Goal: Book appointment/travel/reservation

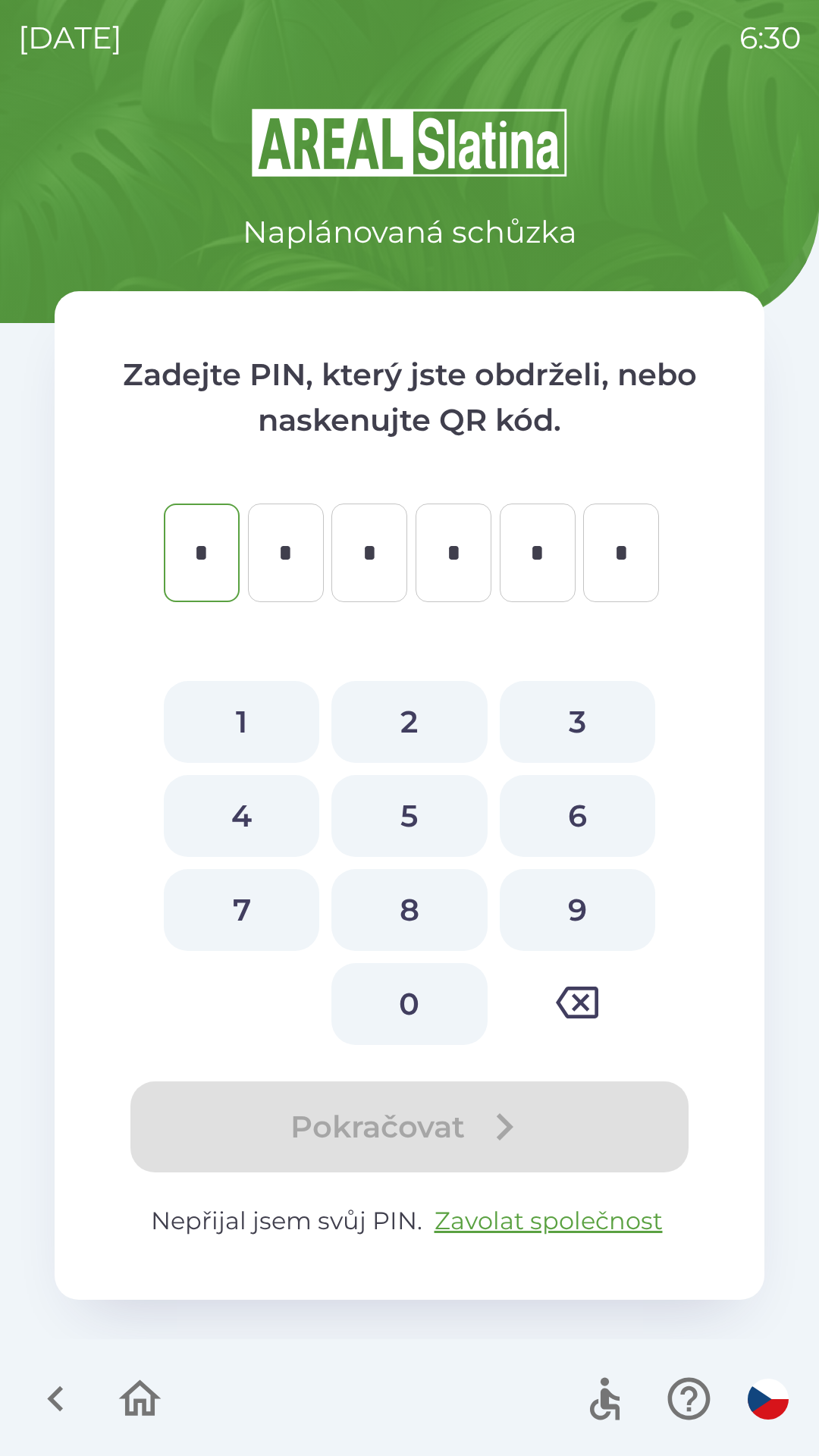
click at [132, 1405] on icon "button" at bounding box center [140, 1398] width 50 height 50
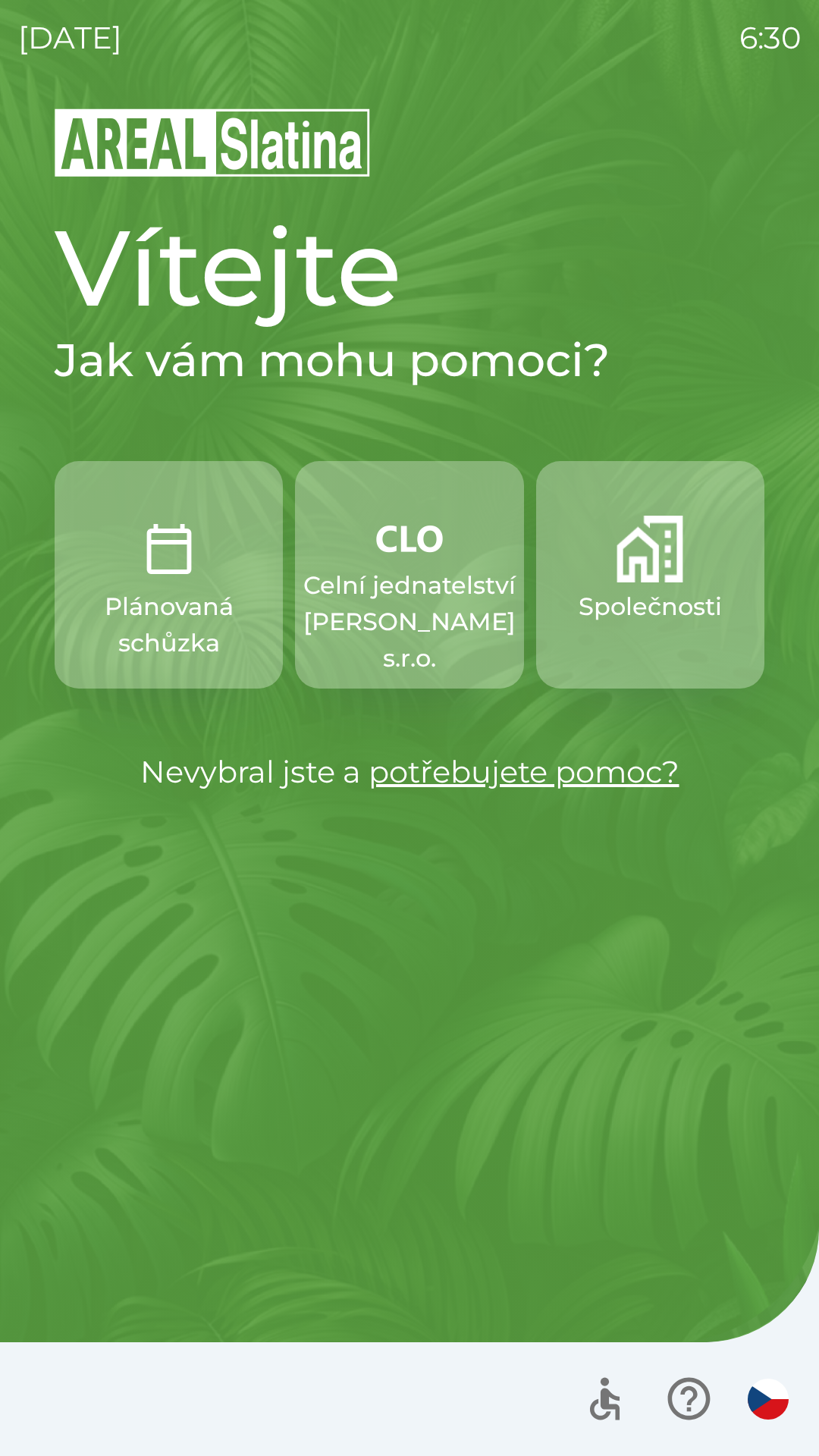
click at [599, 598] on p "Společnosti" at bounding box center [651, 606] width 144 height 36
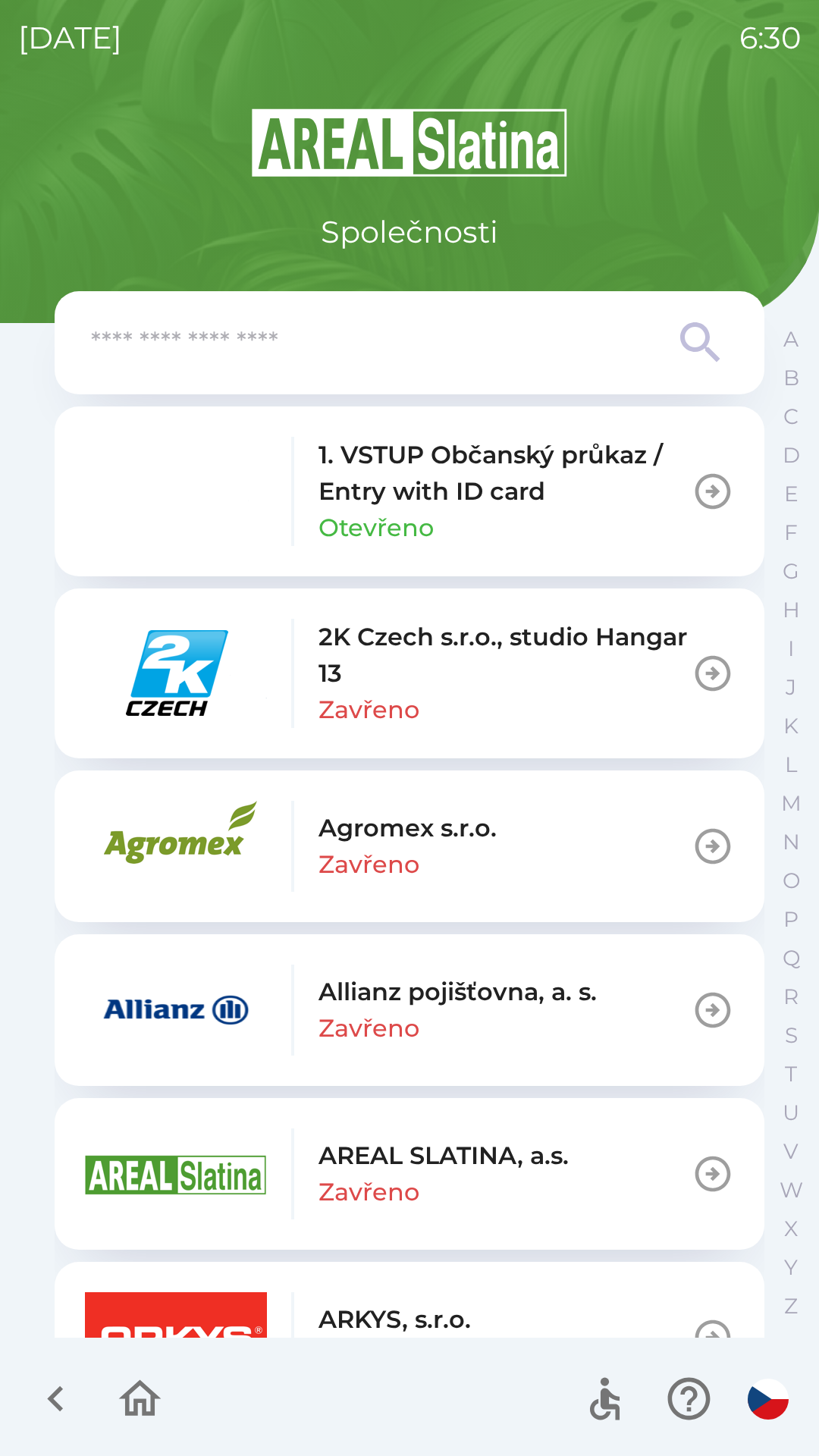
click at [379, 362] on input "text" at bounding box center [378, 343] width 576 height 42
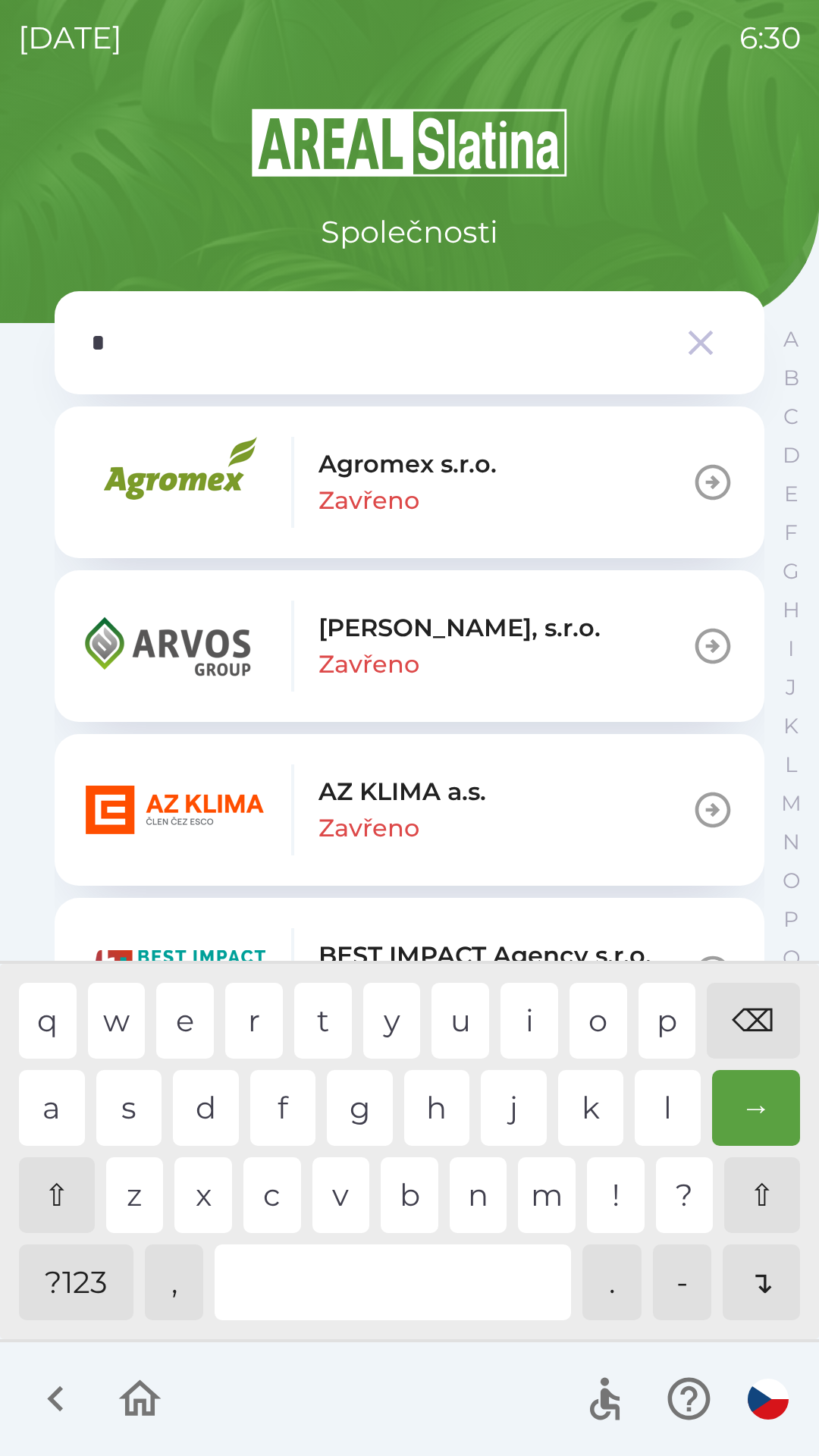
click at [550, 1207] on div "m" at bounding box center [547, 1195] width 58 height 76
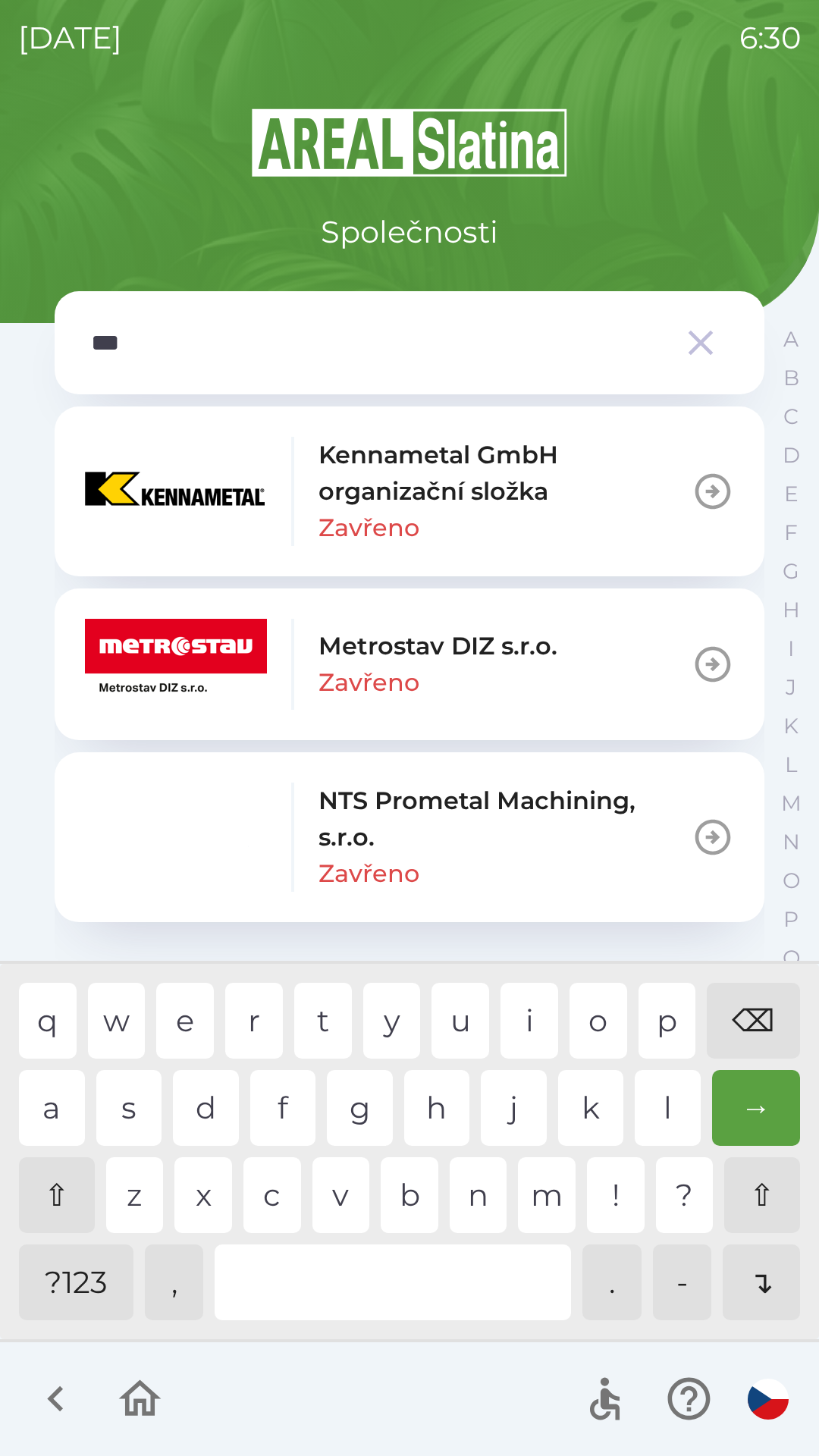
click at [308, 1021] on div "t" at bounding box center [323, 1020] width 58 height 76
type input "****"
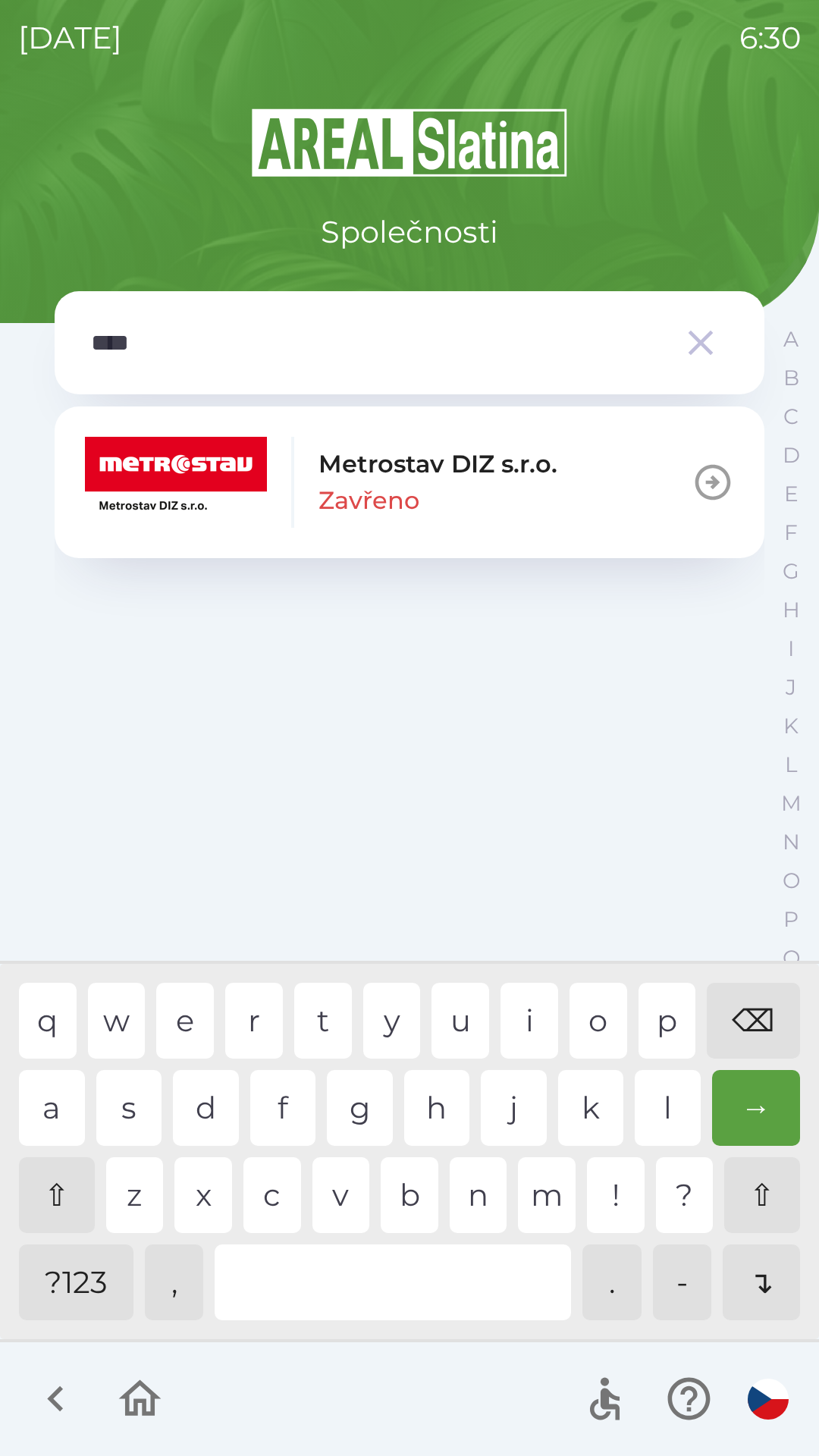
click at [410, 490] on p "Zavřeno" at bounding box center [369, 500] width 101 height 36
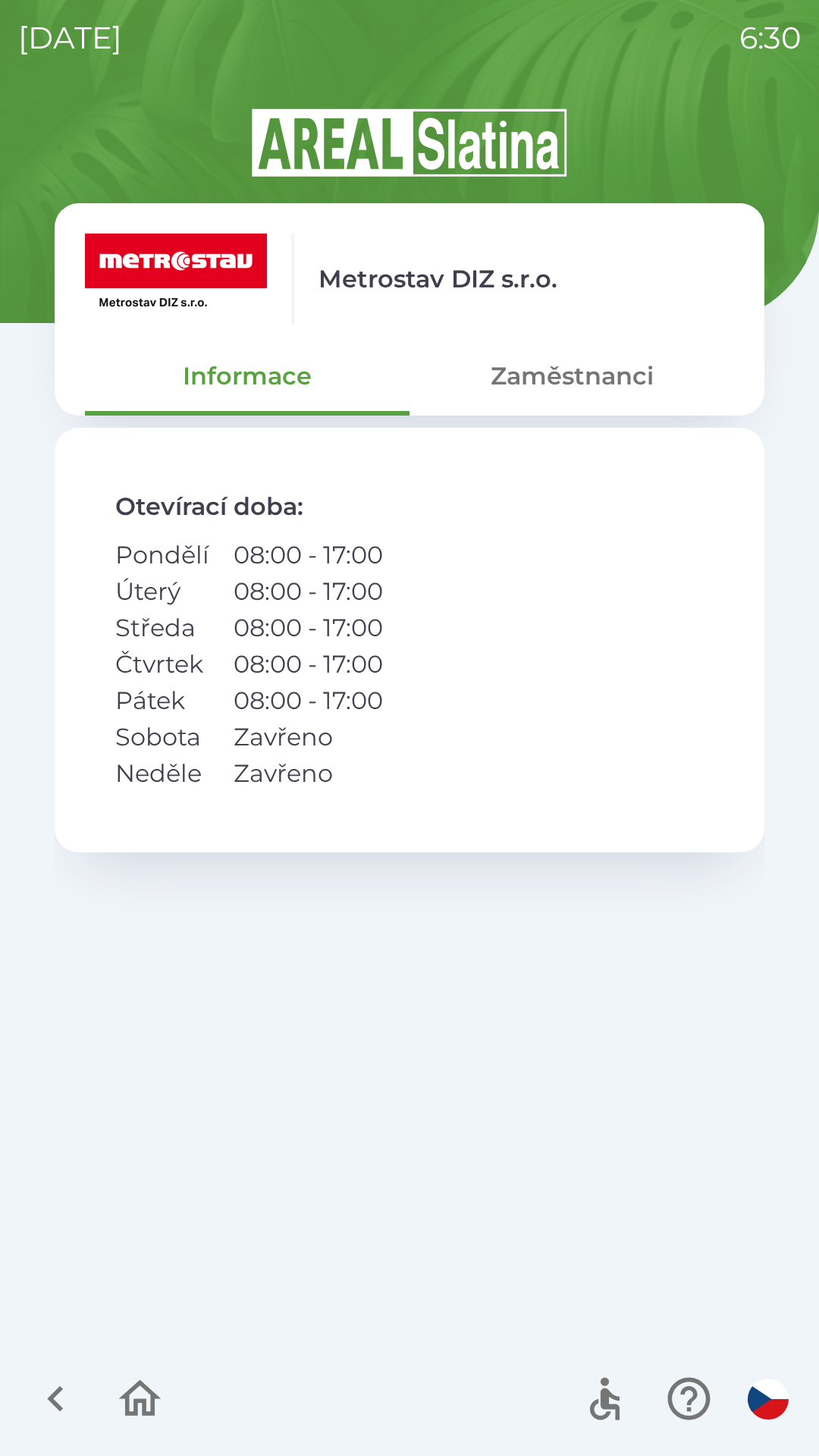
click at [603, 373] on button "Zaměstnanci" at bounding box center [572, 376] width 325 height 54
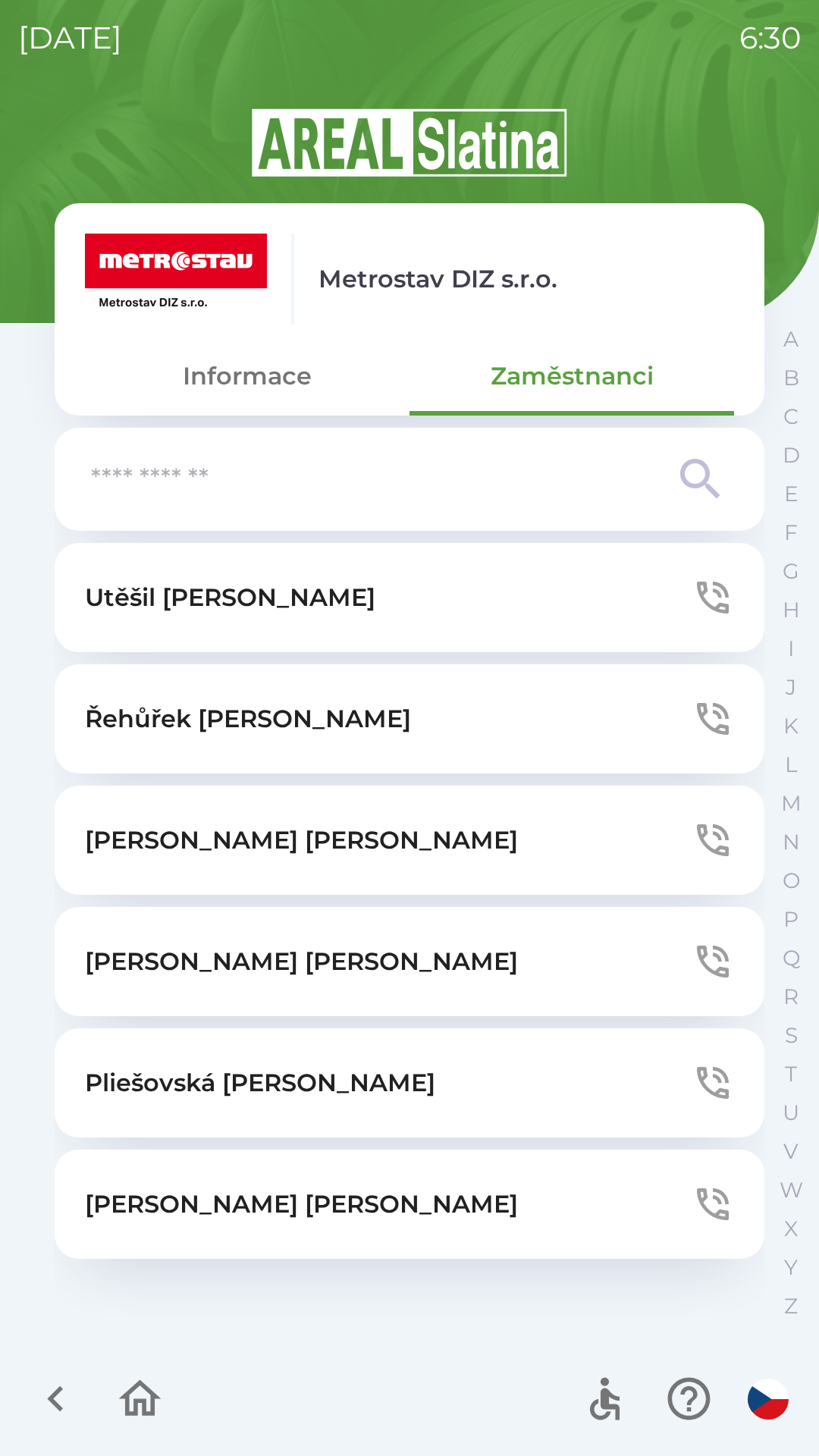
click at [401, 1079] on button "[PERSON_NAME]" at bounding box center [409, 1083] width 710 height 109
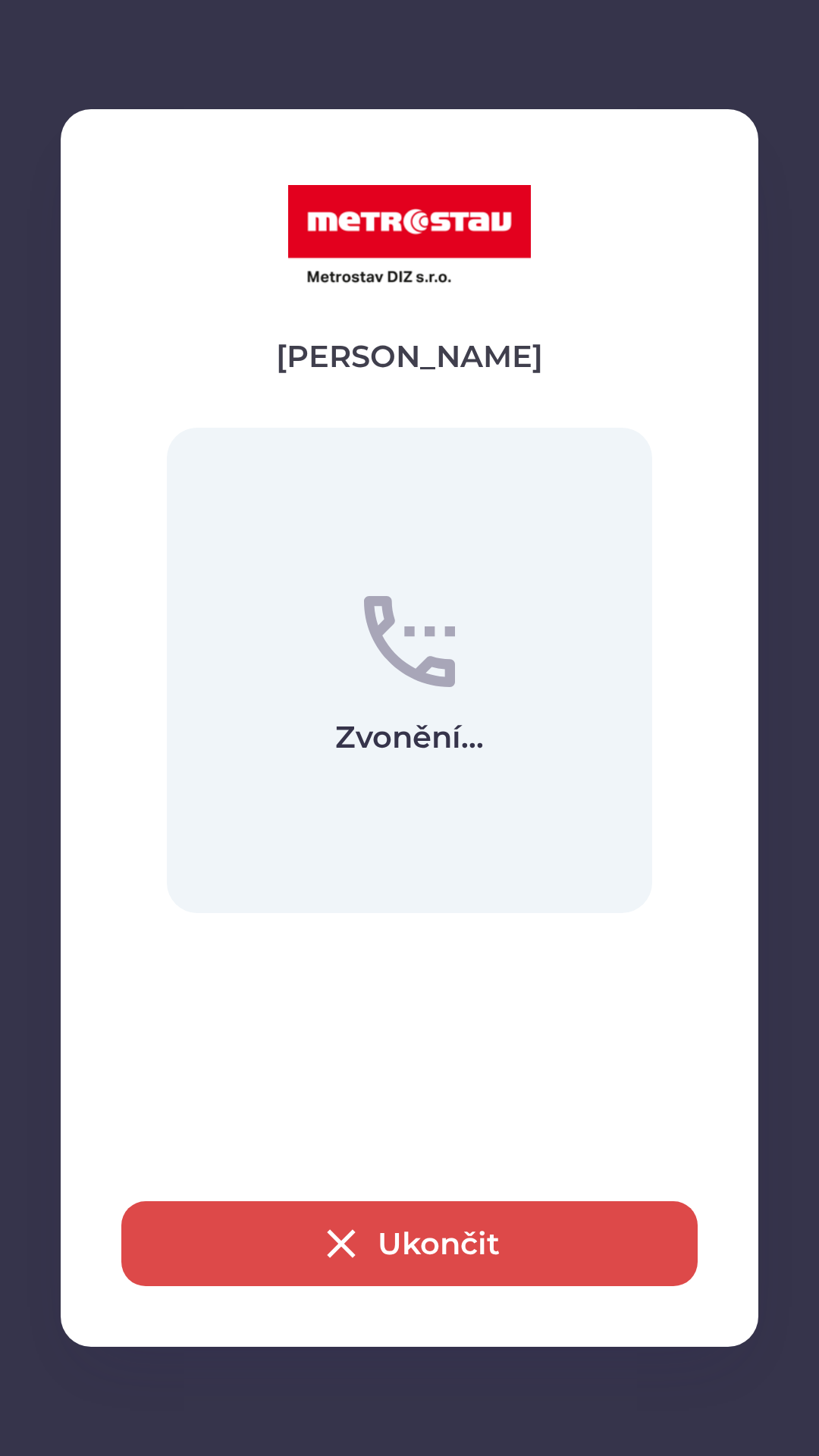
click at [456, 1249] on button "Ukončit" at bounding box center [409, 1243] width 576 height 85
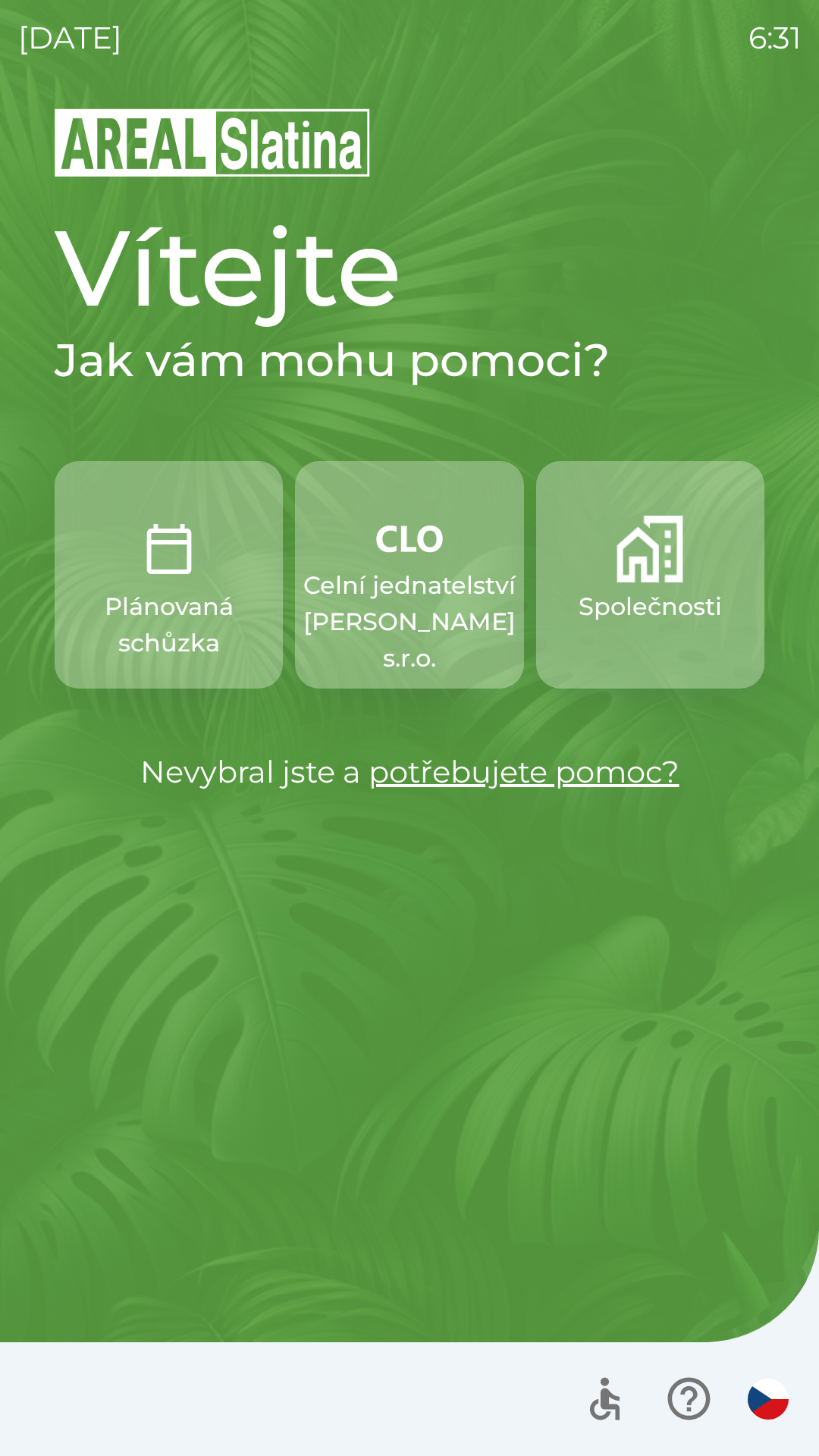
click at [445, 758] on link "potřebujete pomoc?" at bounding box center [524, 772] width 311 height 37
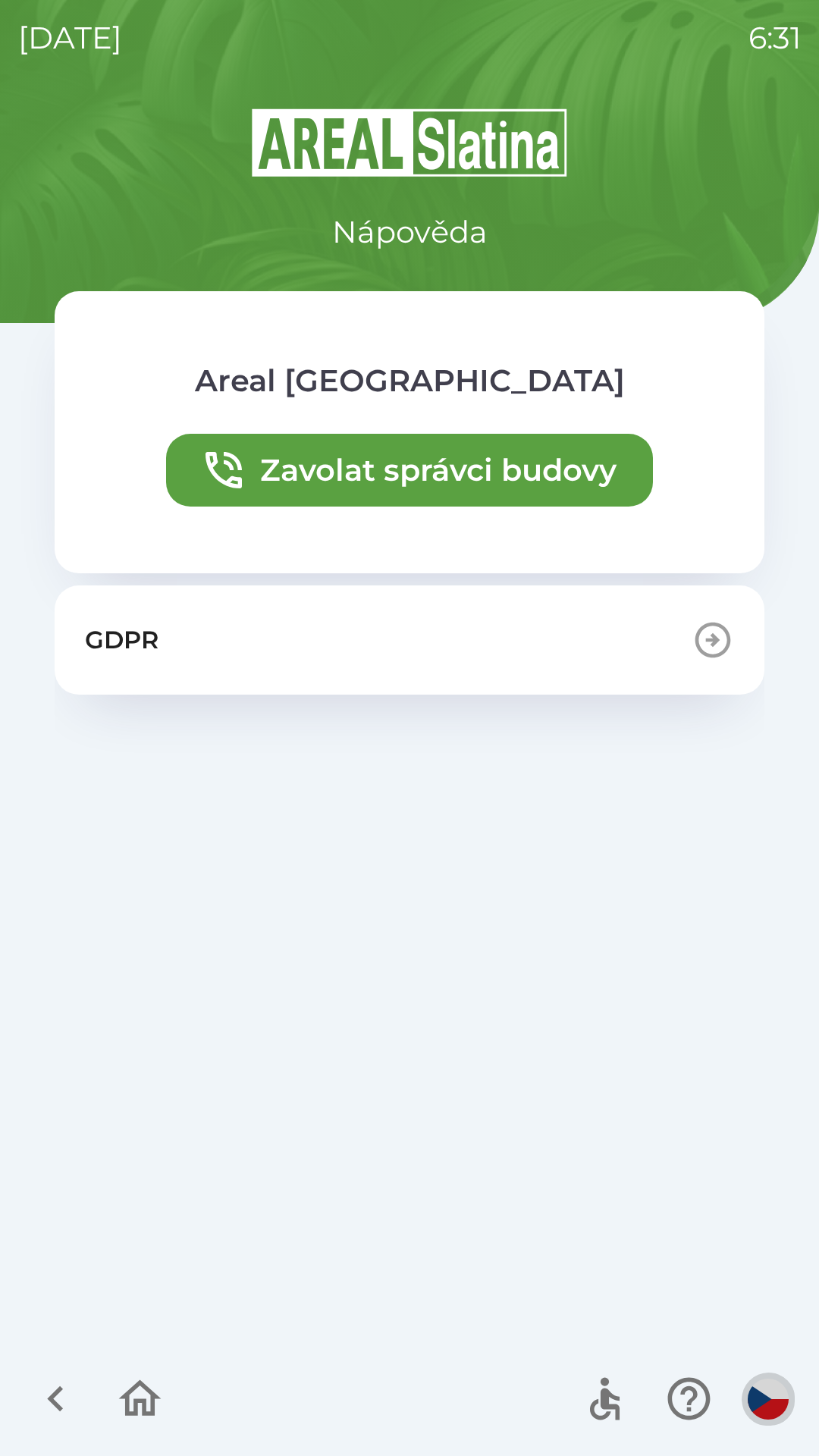
click at [765, 1392] on img "button" at bounding box center [769, 1399] width 41 height 41
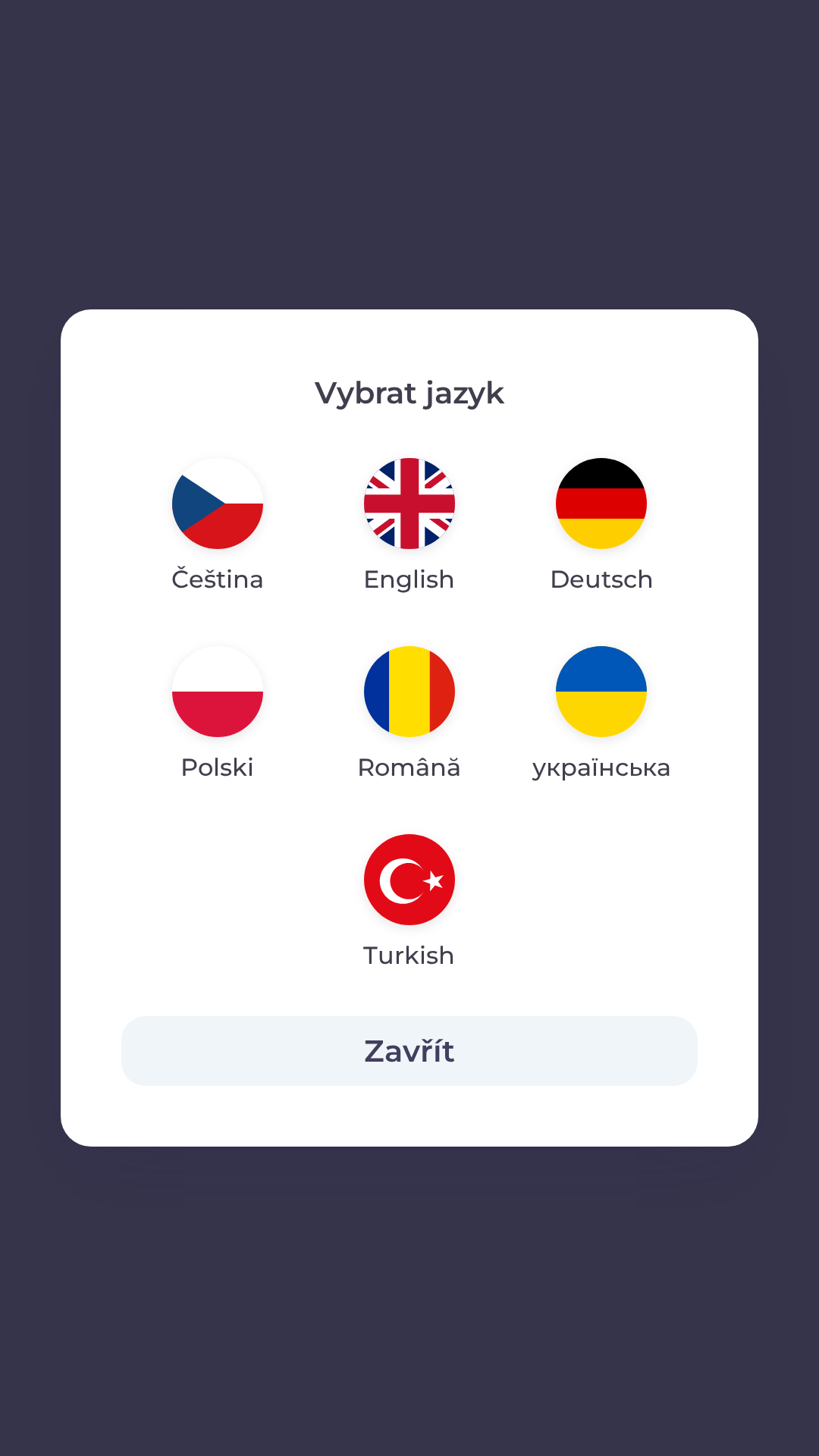
click at [459, 1049] on button "Zavřít" at bounding box center [409, 1051] width 576 height 70
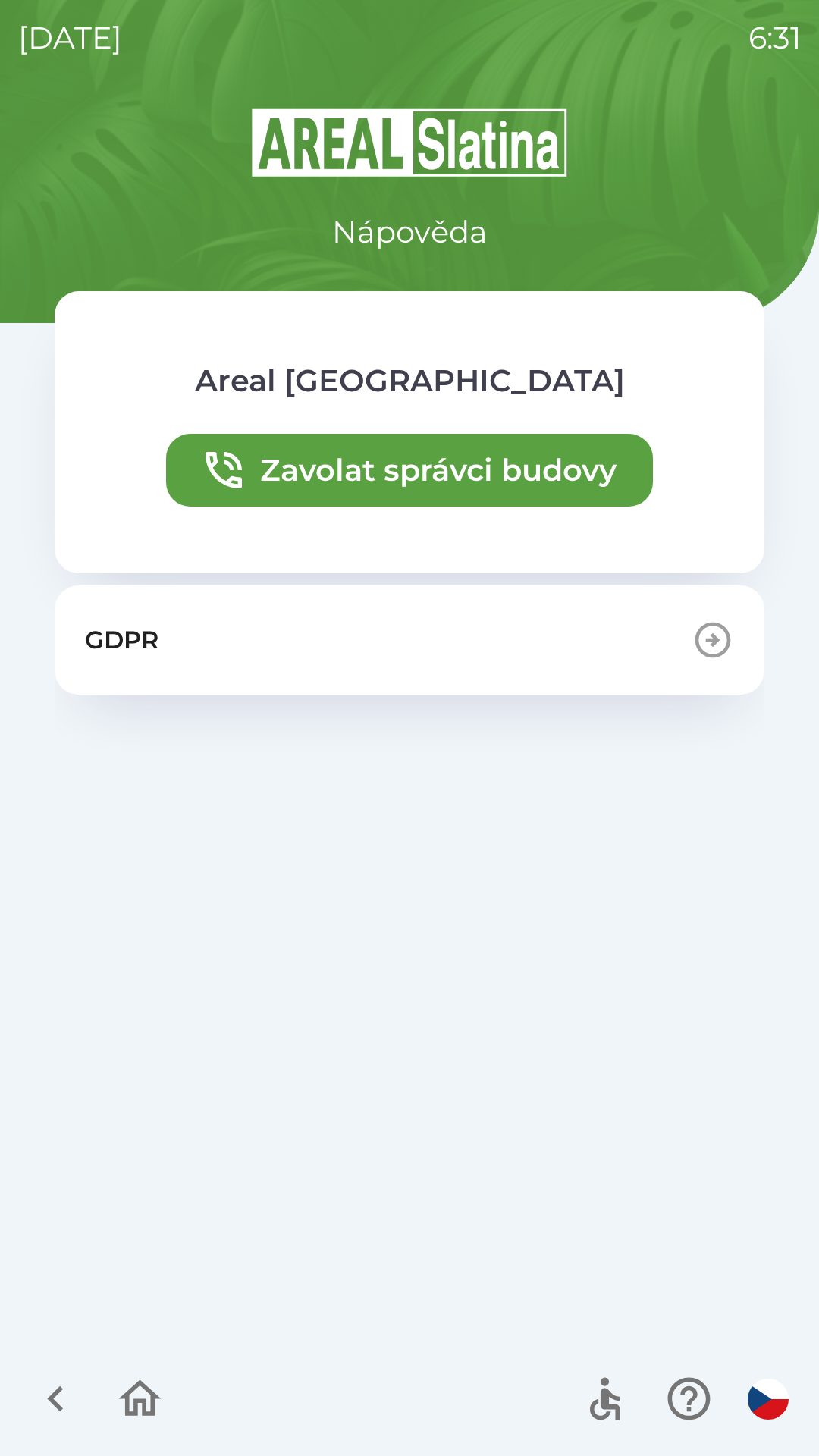
click at [48, 1387] on icon "button" at bounding box center [55, 1398] width 50 height 50
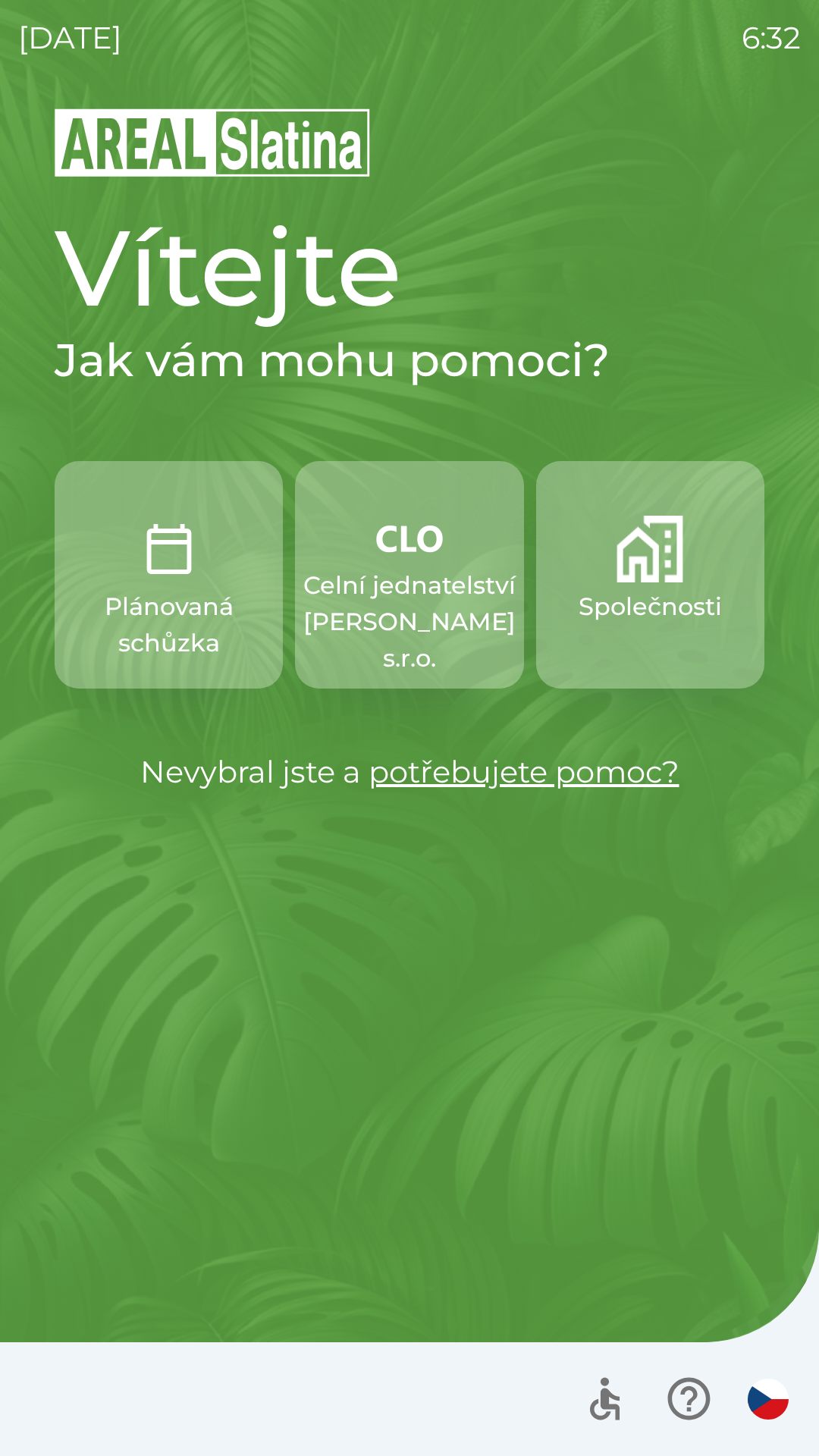
click at [340, 588] on p "Celní jednatelství [PERSON_NAME] s.r.o." at bounding box center [409, 622] width 212 height 109
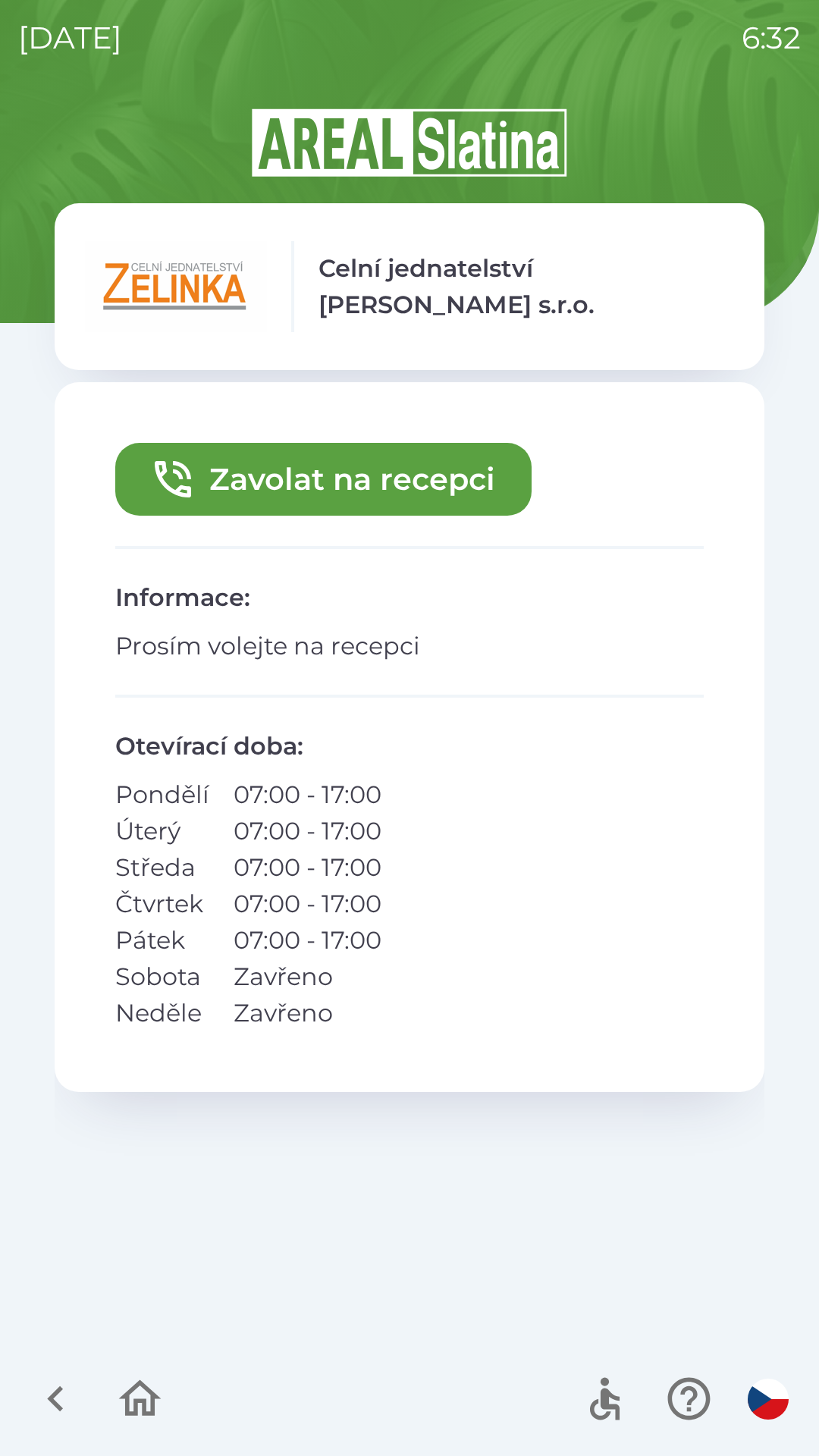
click at [779, 1413] on img "button" at bounding box center [769, 1399] width 41 height 41
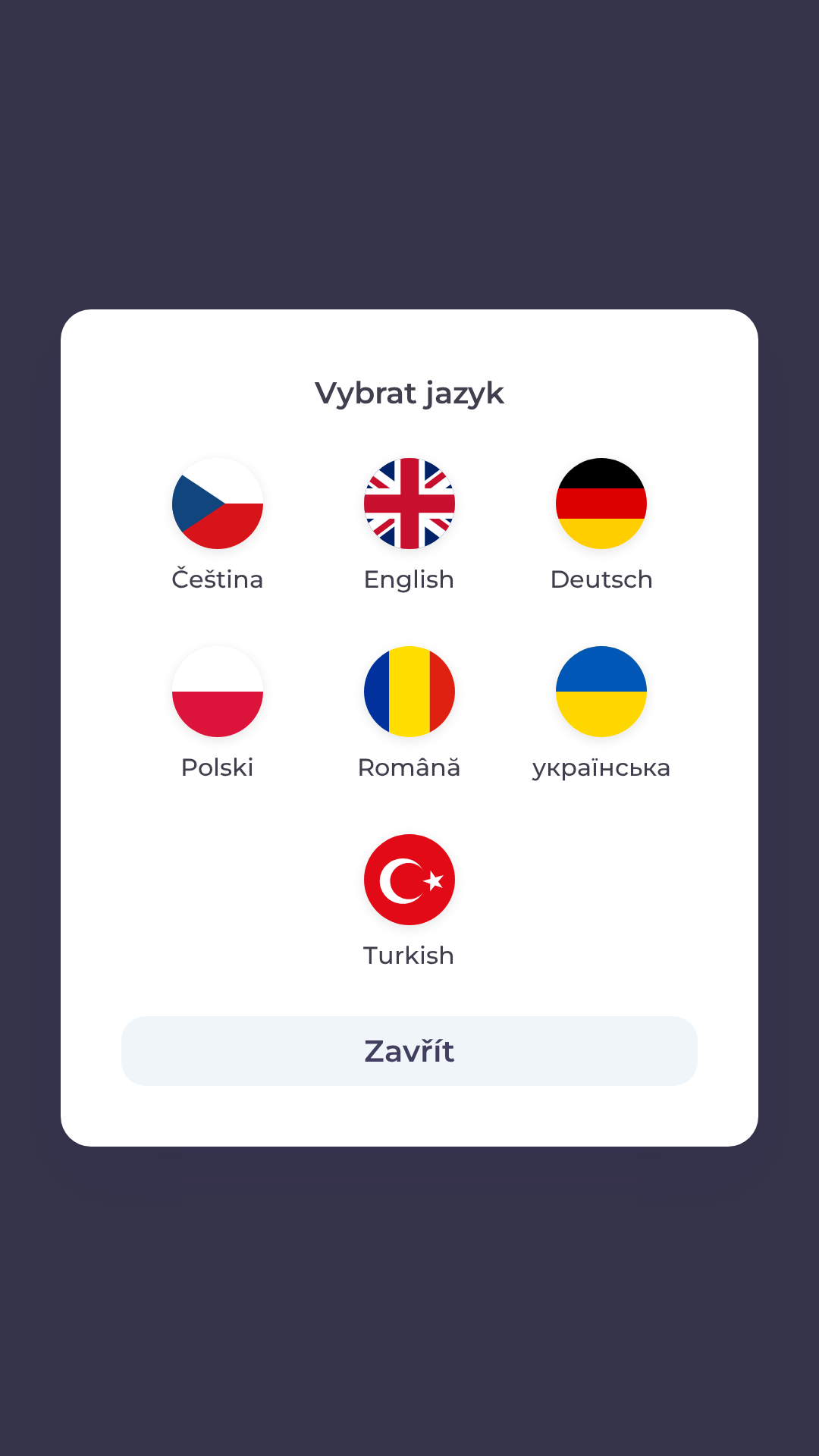
click at [337, 1066] on button "Zavřít" at bounding box center [409, 1051] width 576 height 70
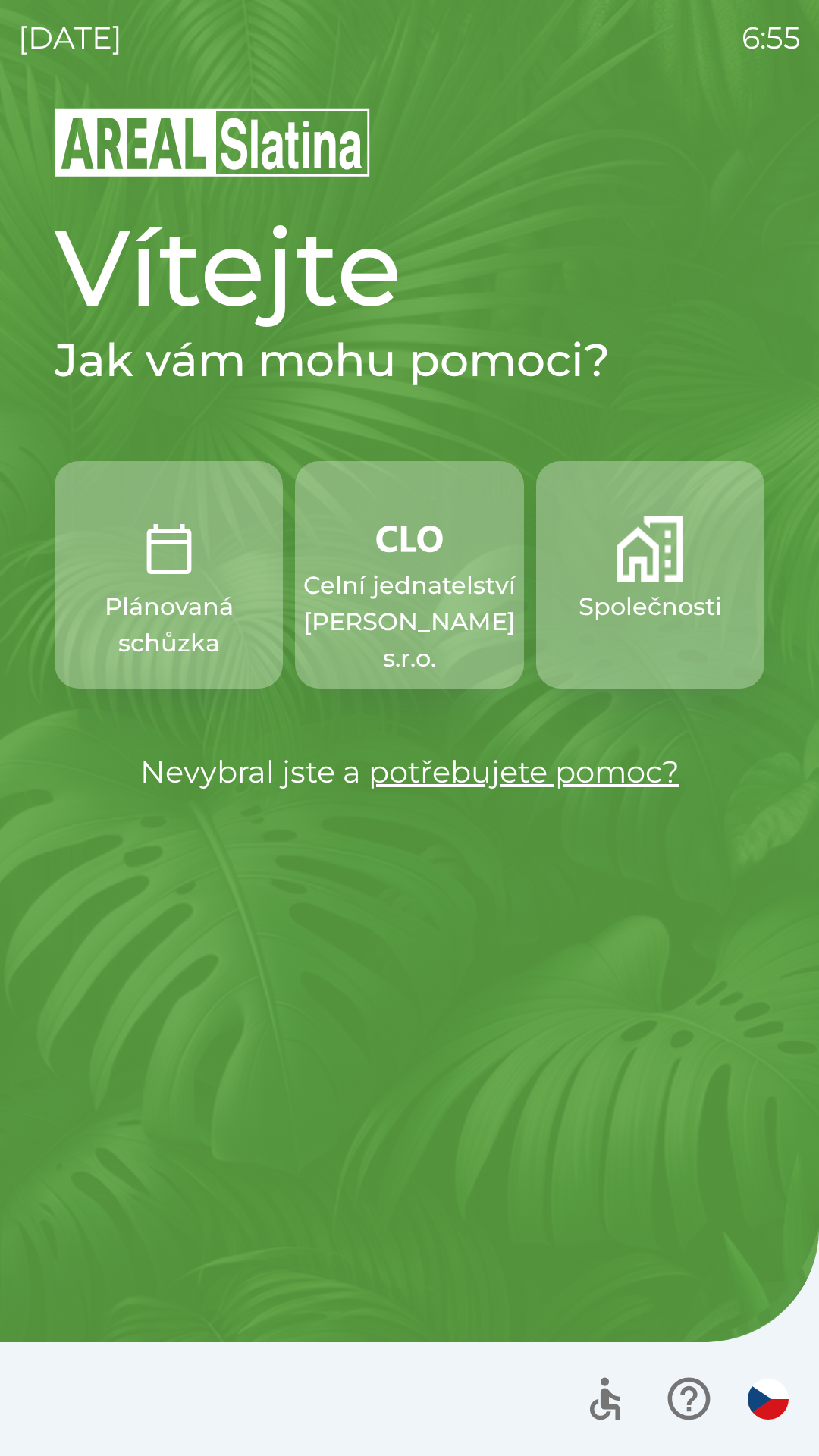
click at [642, 585] on button "Společnosti" at bounding box center [650, 575] width 229 height 228
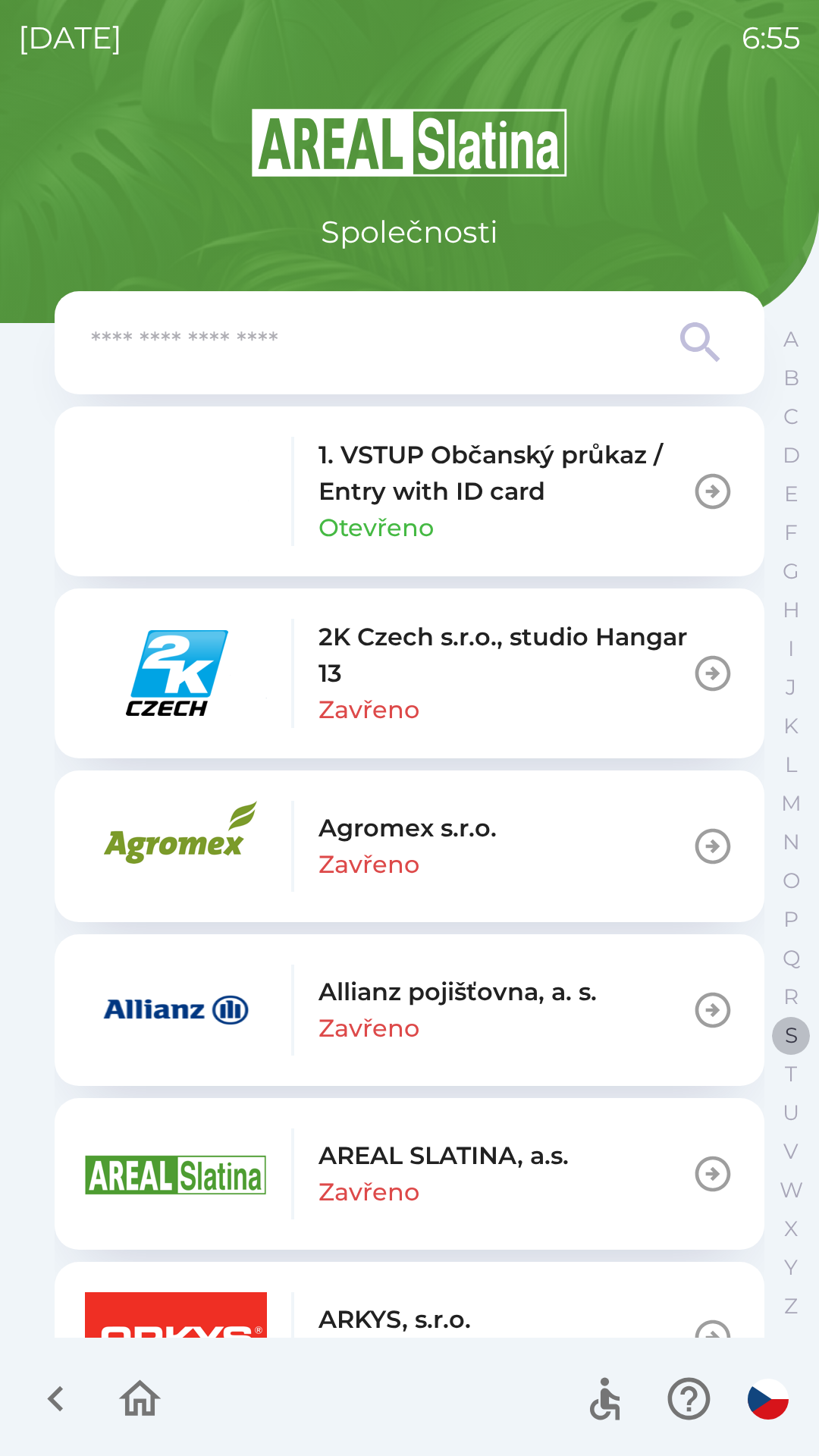
click at [796, 1030] on p "S" at bounding box center [792, 1035] width 13 height 26
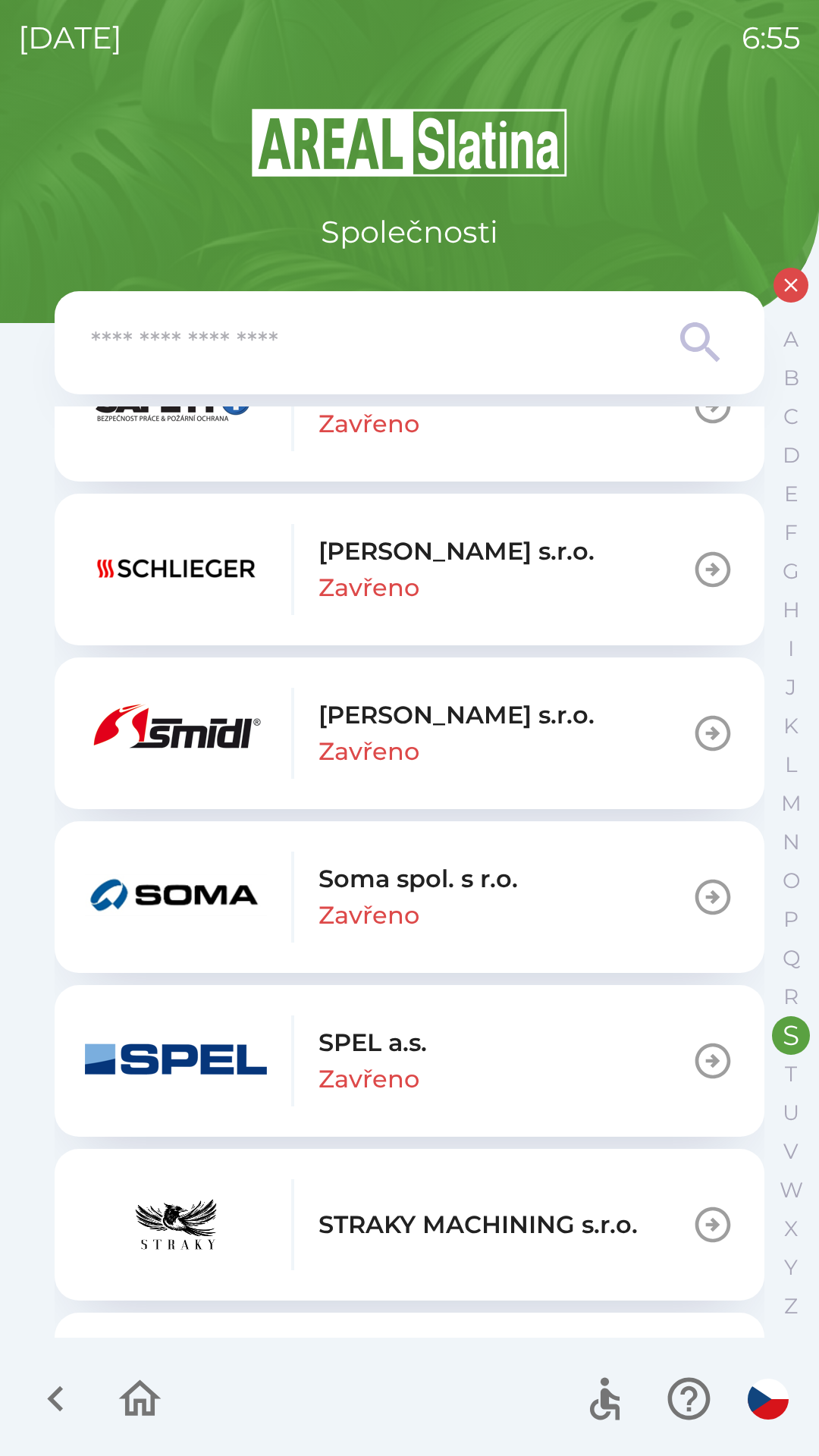
scroll to position [203, 0]
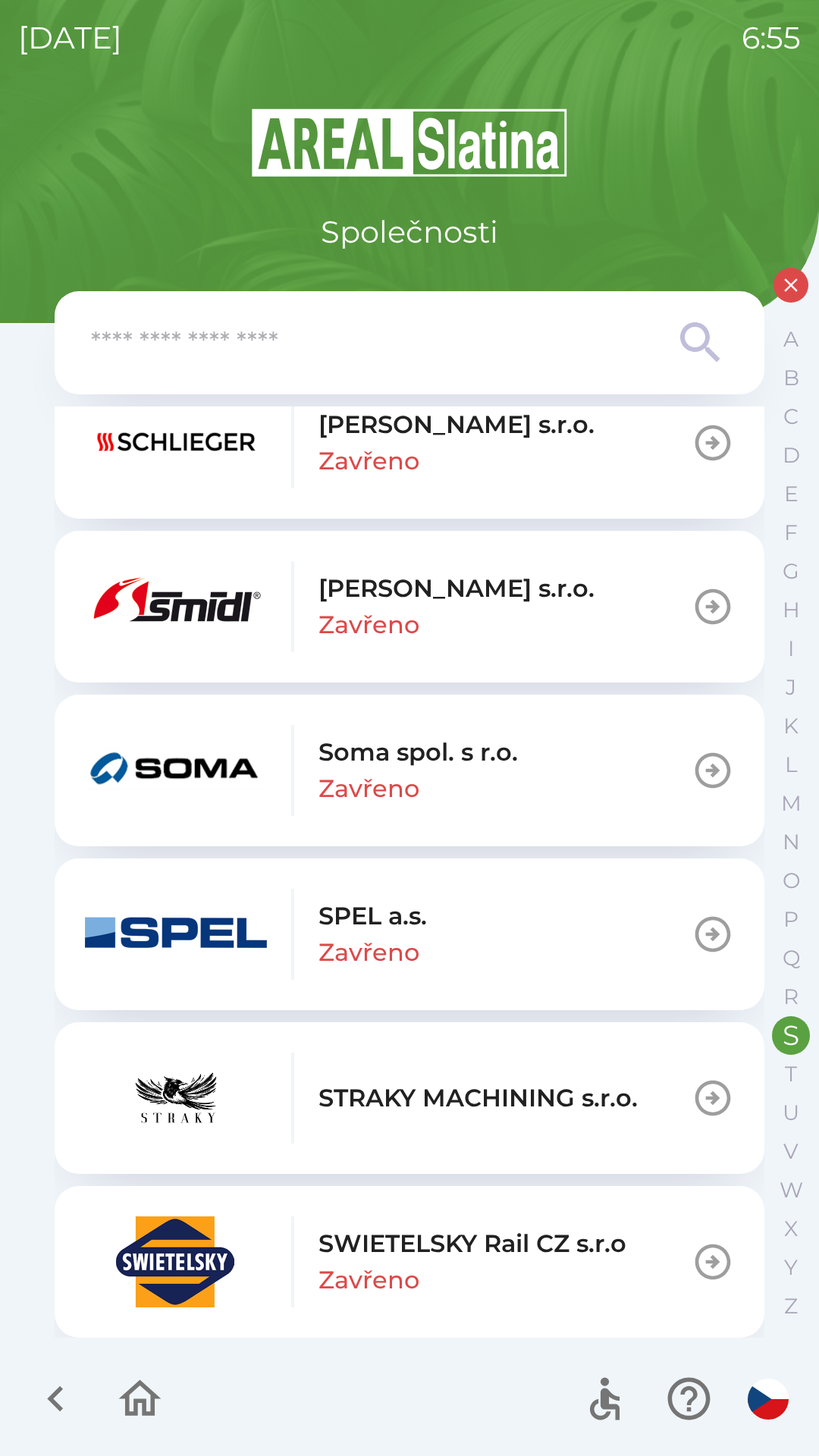
click at [398, 1253] on p "SWIETELSKY Rail CZ s.r.o" at bounding box center [473, 1243] width 308 height 36
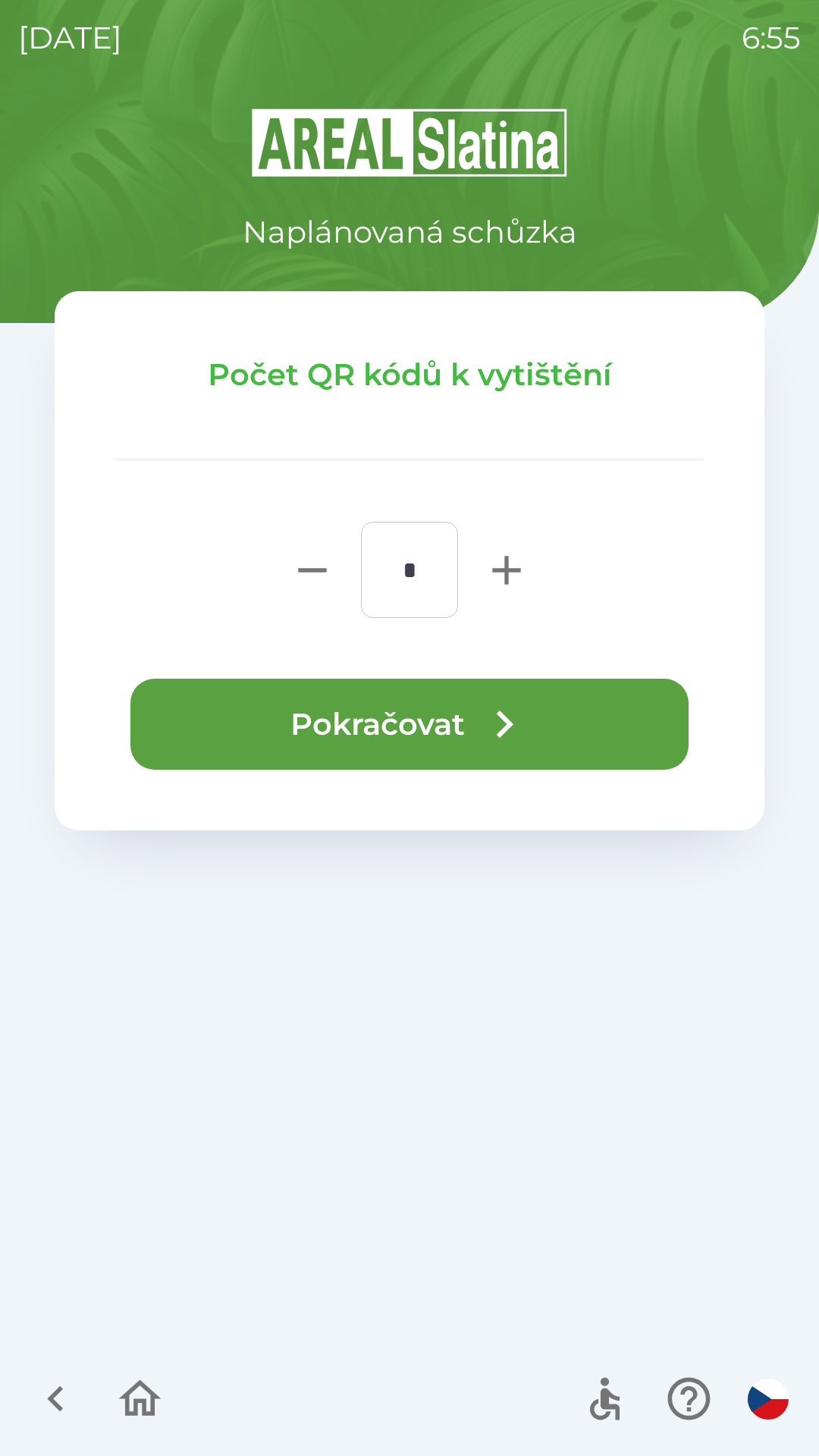
click at [491, 557] on icon "button" at bounding box center [507, 570] width 49 height 49
type input "*"
click at [418, 713] on button "Pokračovat" at bounding box center [410, 723] width 558 height 91
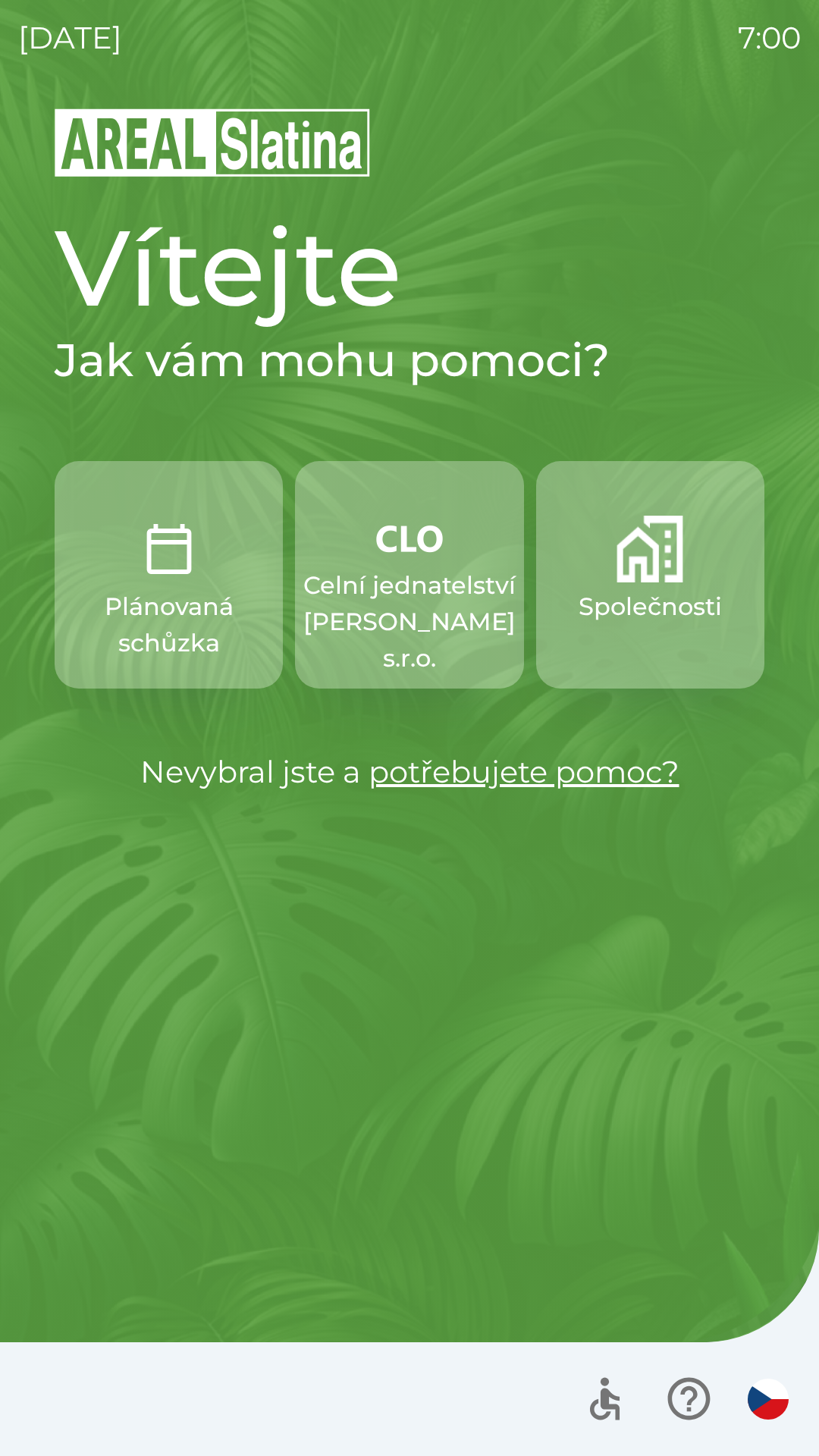
click at [414, 596] on p "Celní jednatelství [PERSON_NAME] s.r.o." at bounding box center [409, 622] width 212 height 109
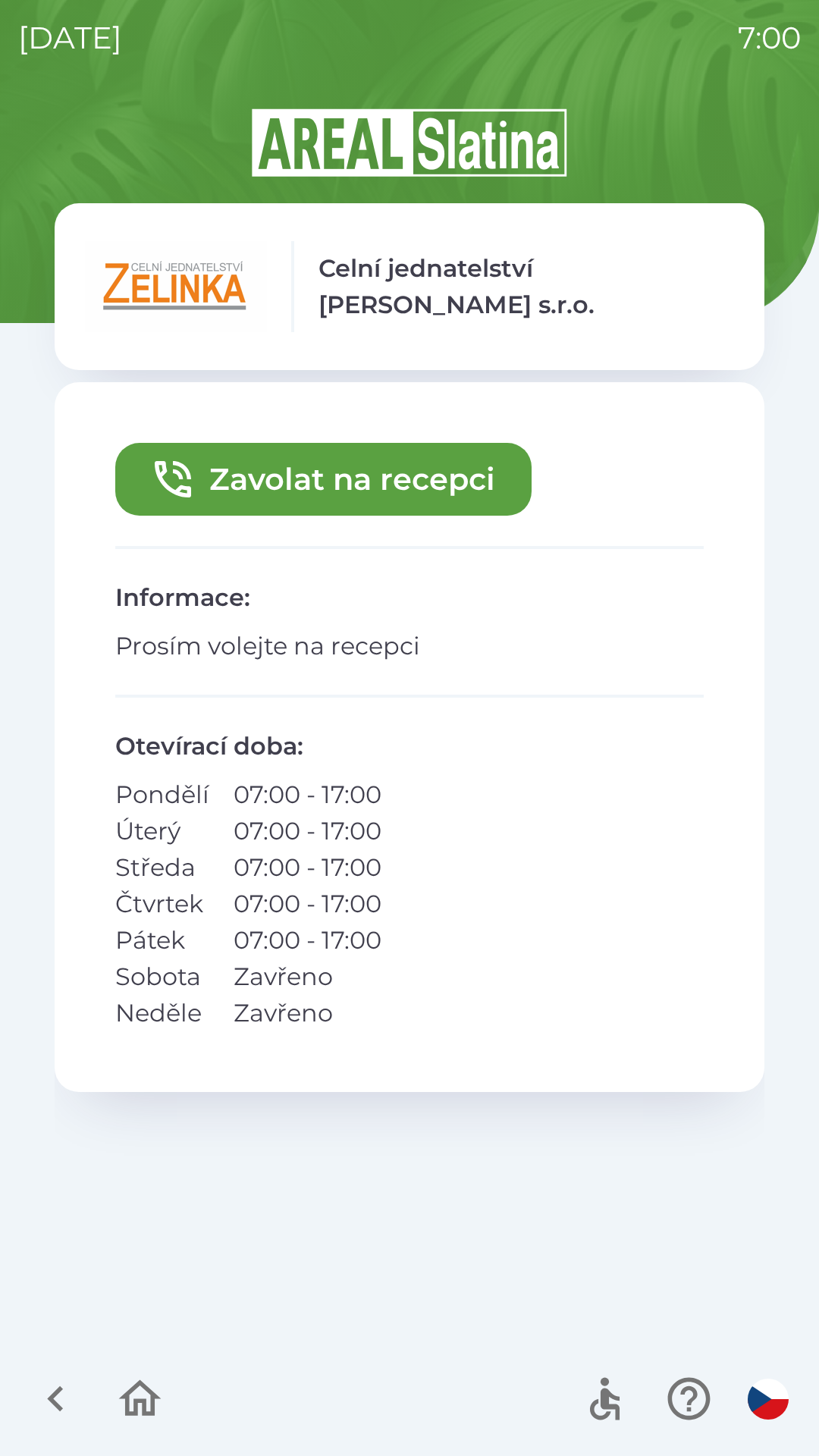
click at [459, 497] on button "Zavolat na recepci" at bounding box center [323, 479] width 417 height 73
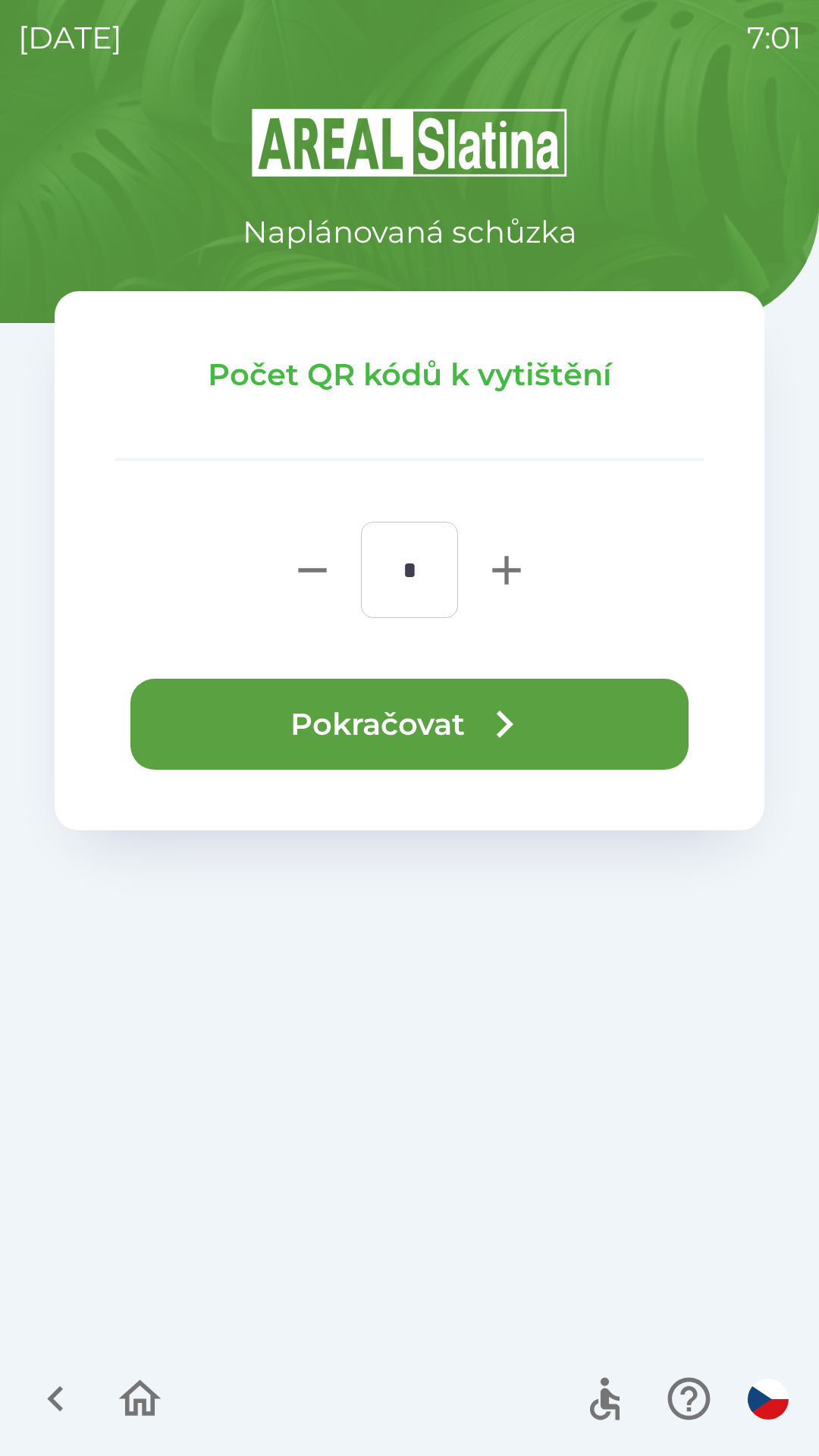
click at [555, 741] on button "Pokračovat" at bounding box center [410, 723] width 558 height 91
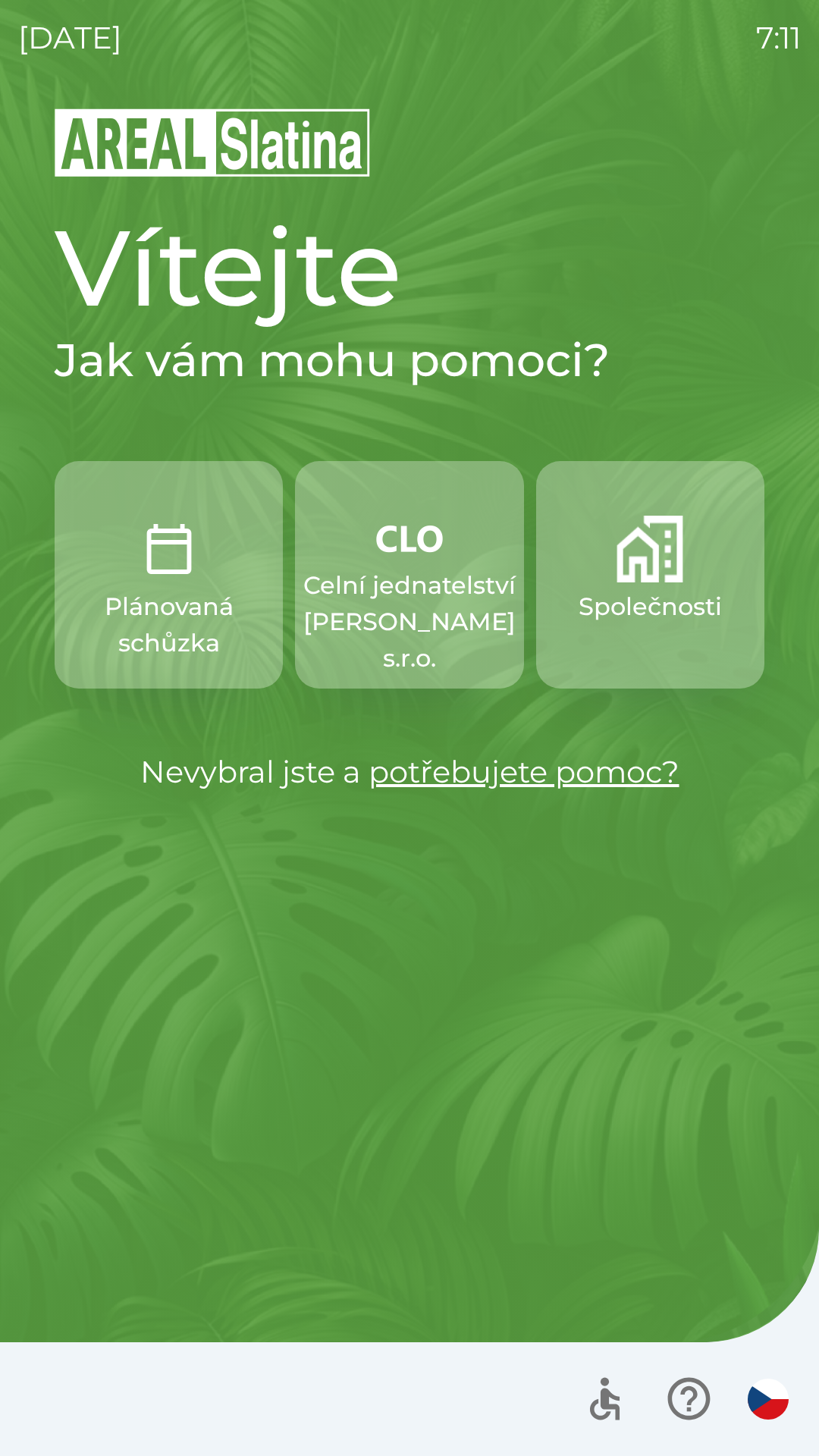
click at [383, 599] on p "Celní jednatelství [PERSON_NAME] s.r.o." at bounding box center [409, 622] width 212 height 109
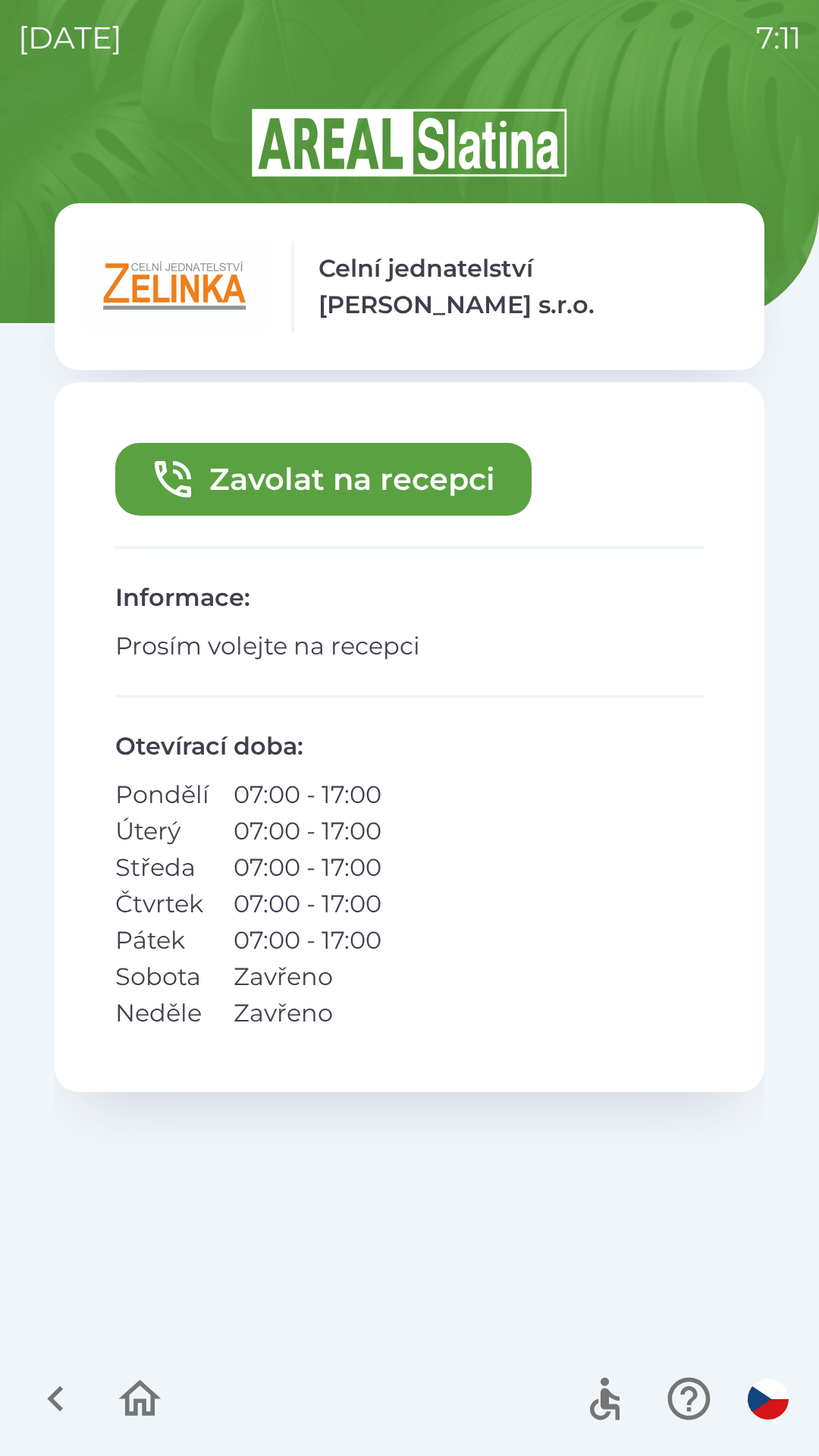
click at [340, 467] on button "Zavolat na recepci" at bounding box center [323, 479] width 417 height 73
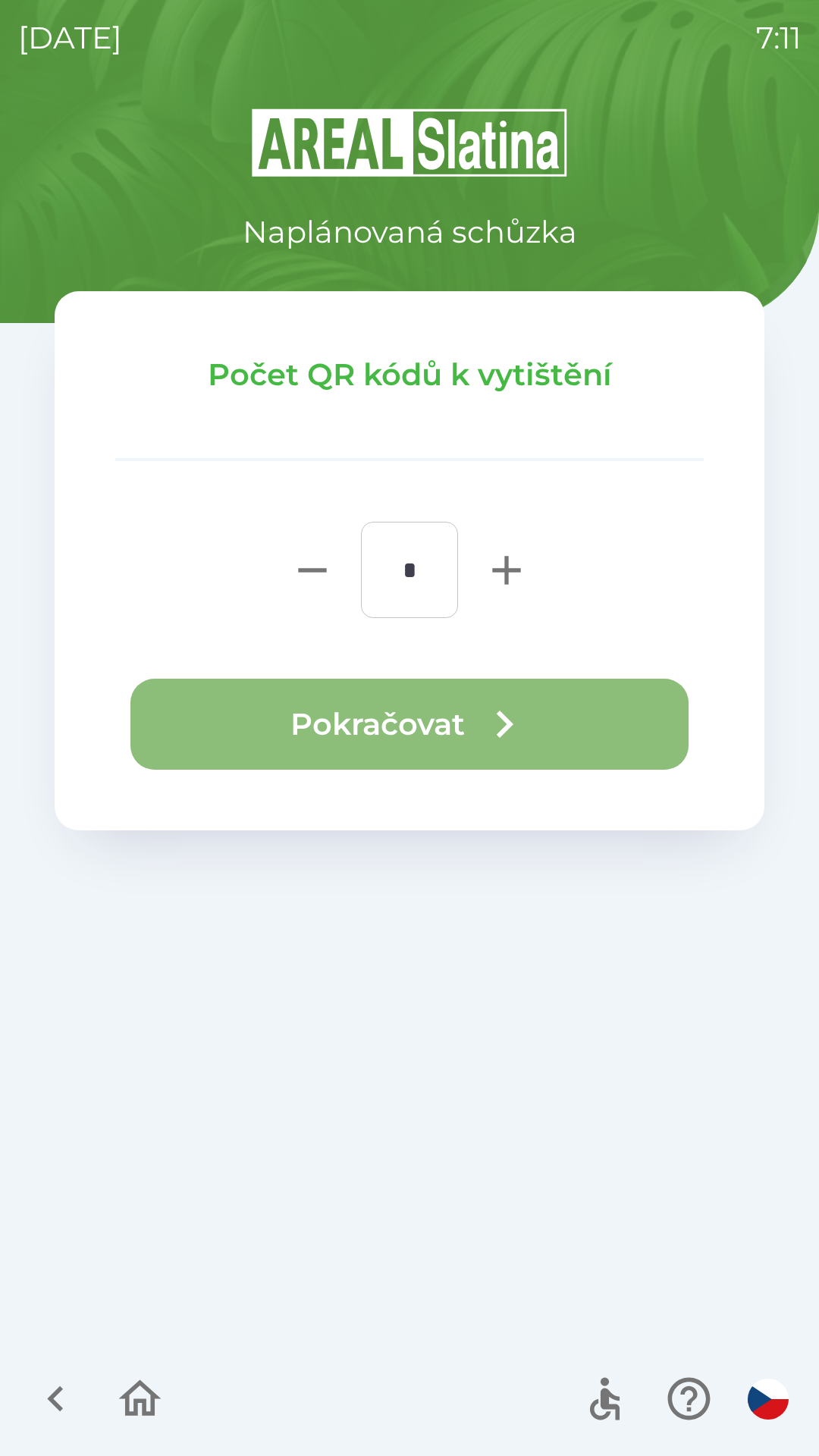
click at [416, 731] on button "Pokračovat" at bounding box center [410, 723] width 558 height 91
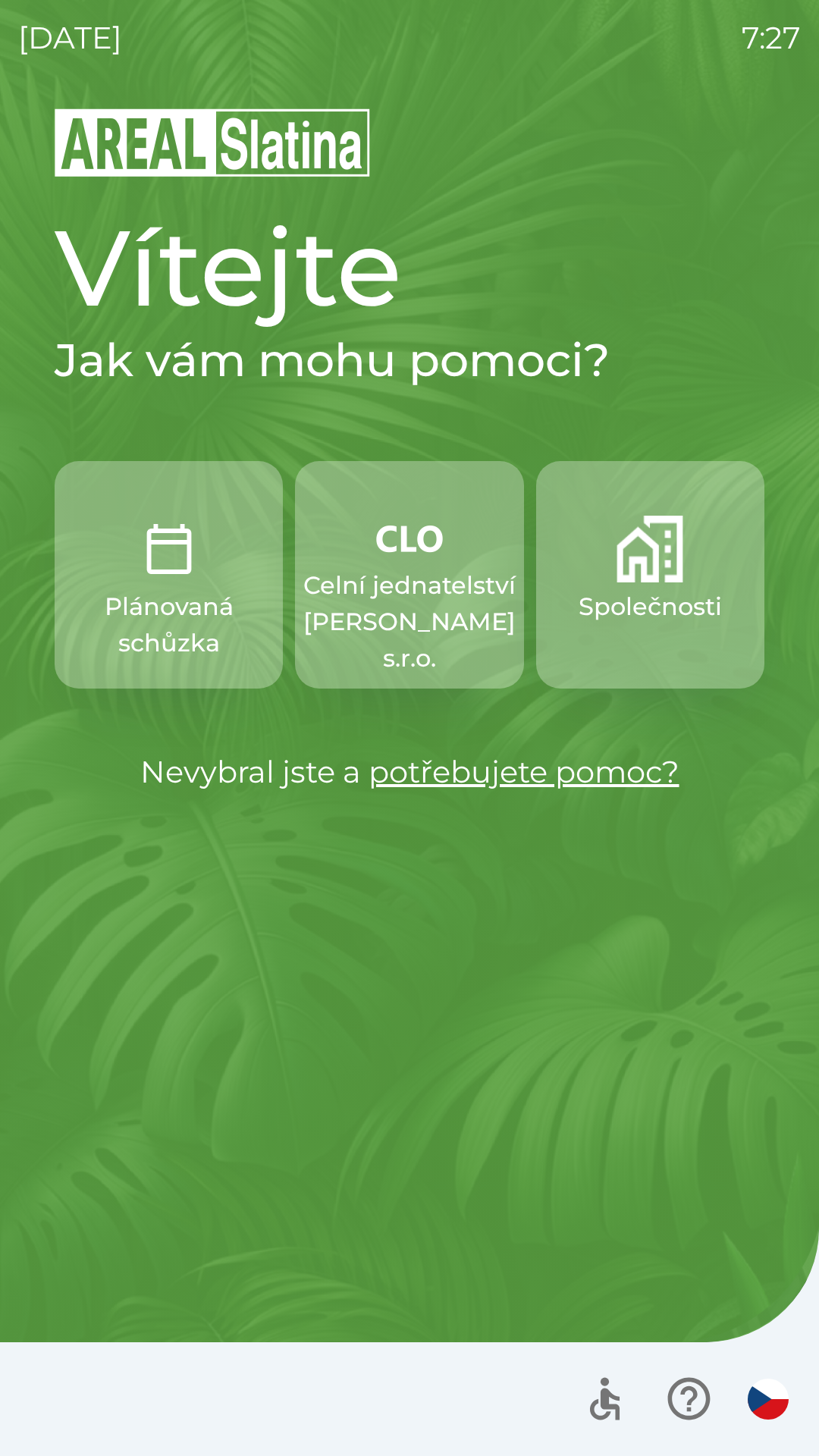
click at [757, 1393] on img "button" at bounding box center [769, 1399] width 41 height 41
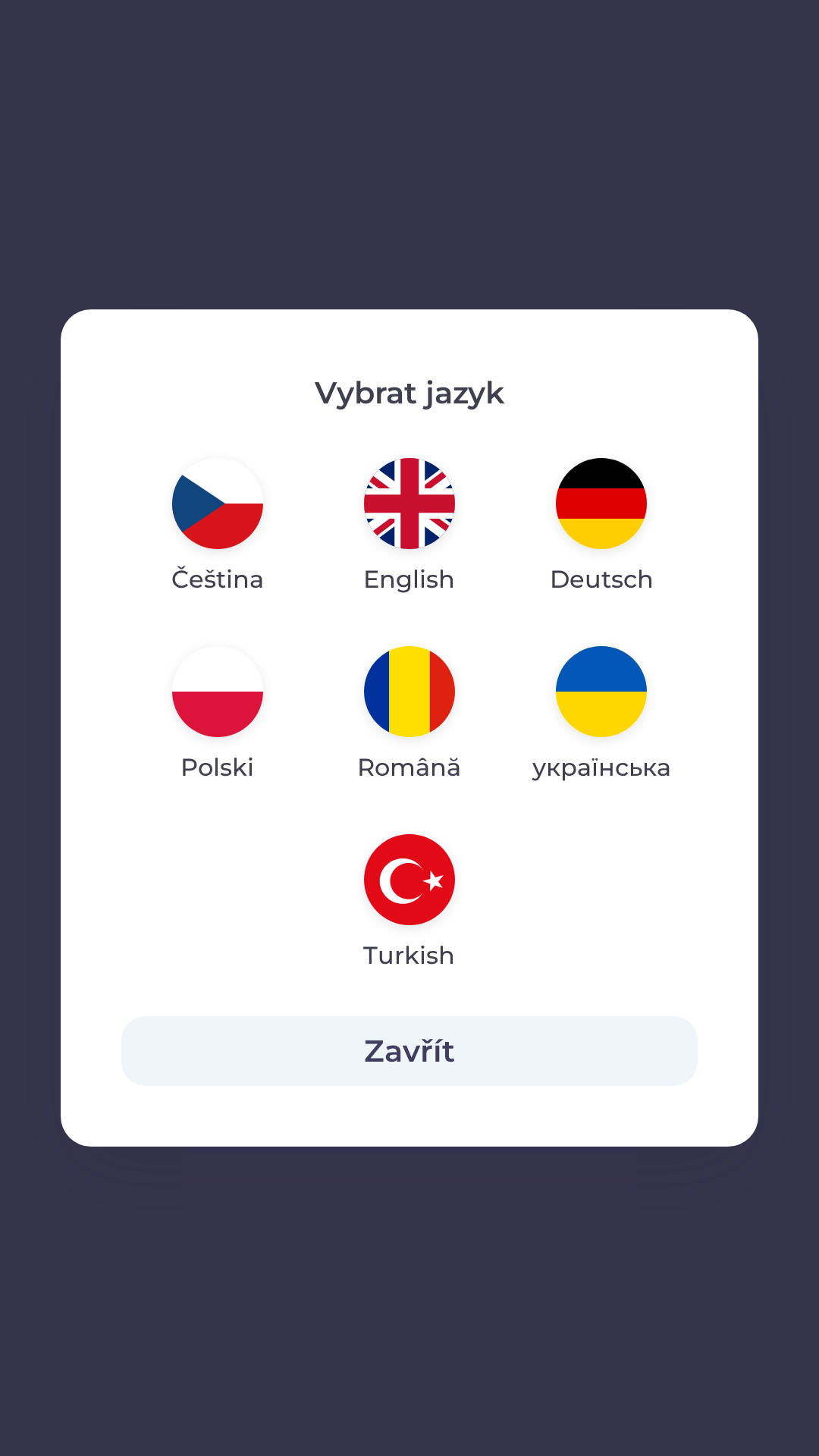
click at [399, 514] on img "button" at bounding box center [409, 503] width 91 height 91
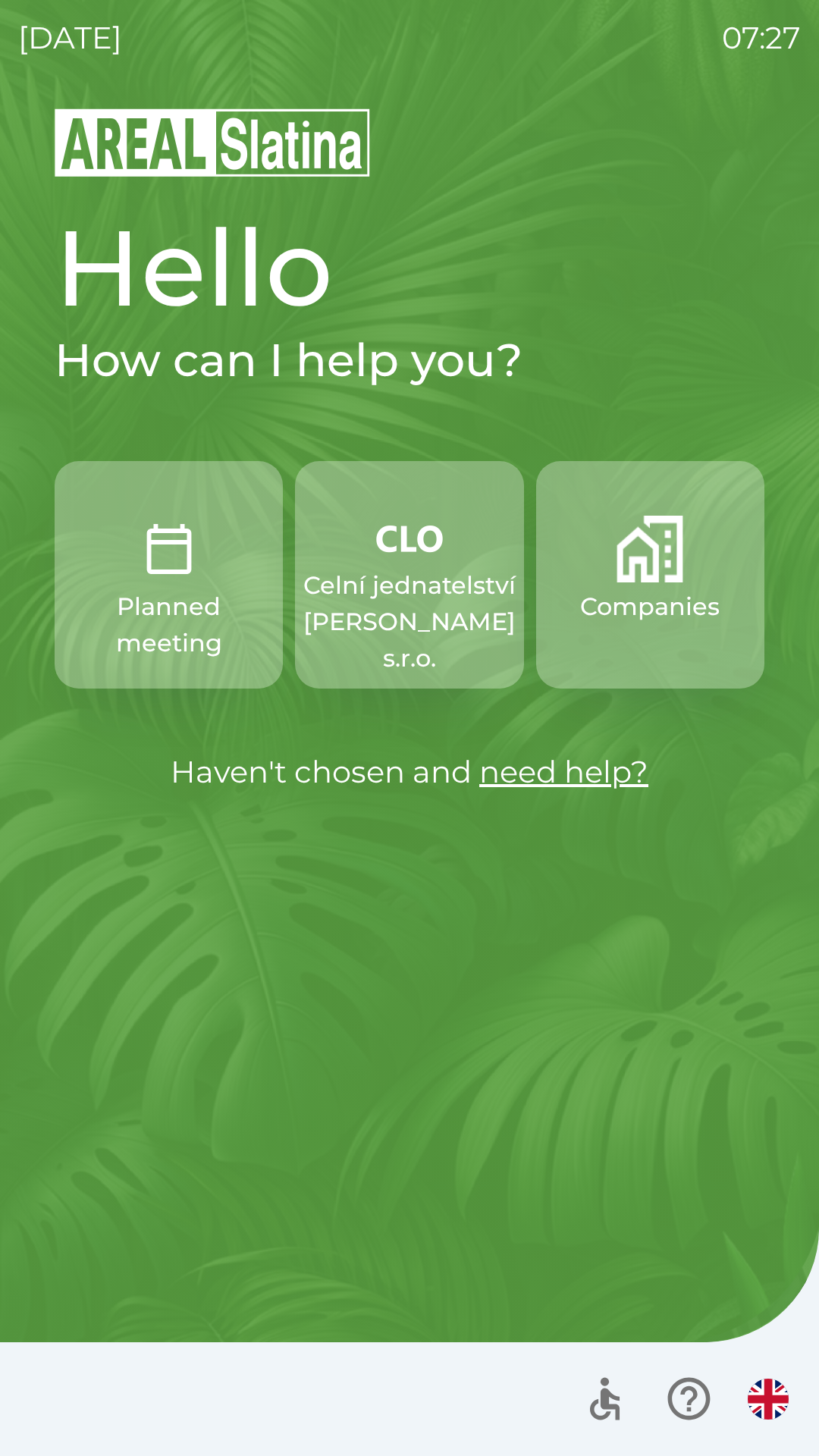
click at [673, 612] on p "Companies" at bounding box center [650, 606] width 139 height 36
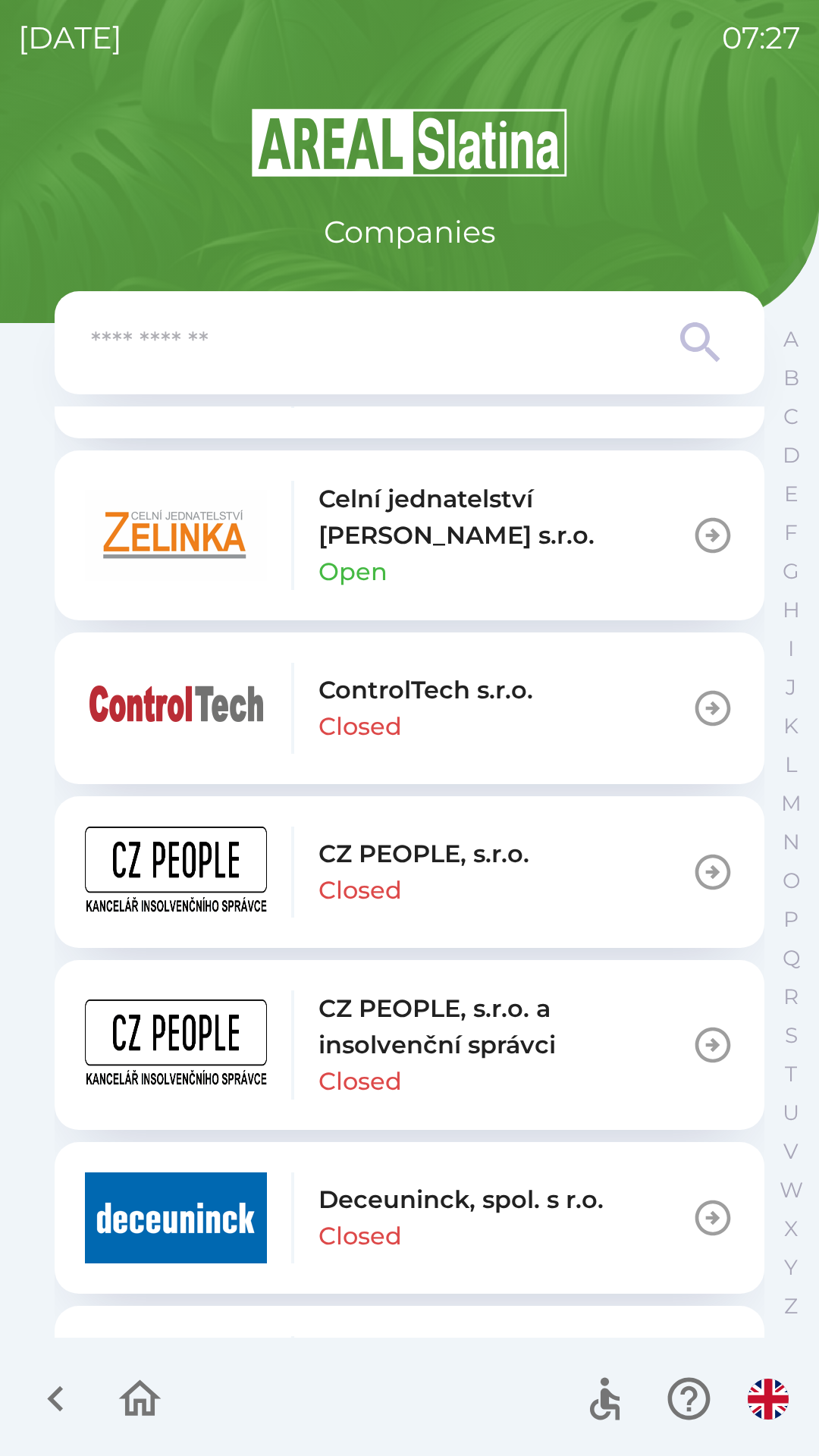
scroll to position [2557, 0]
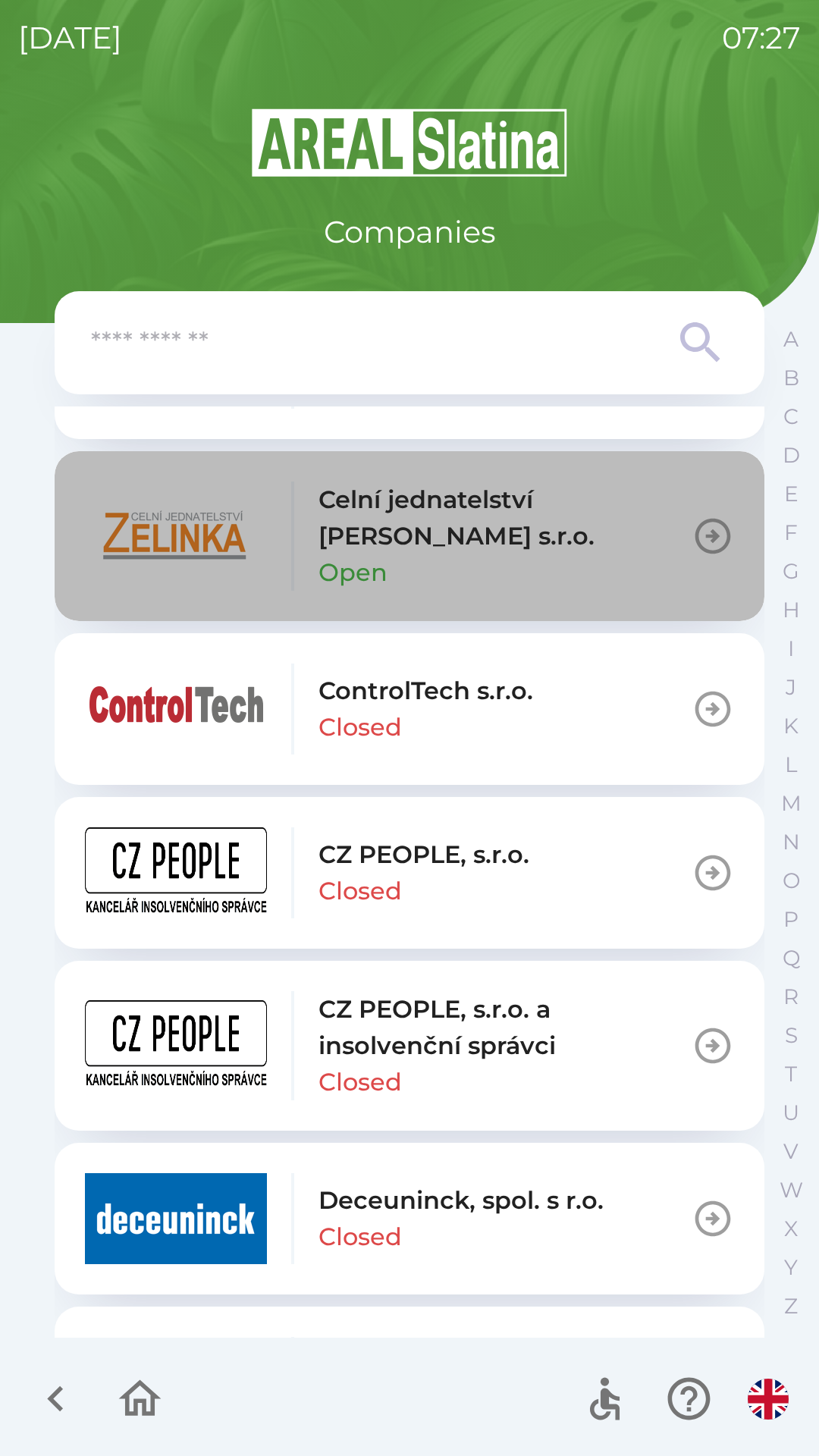
click at [693, 536] on icon "button" at bounding box center [713, 536] width 42 height 42
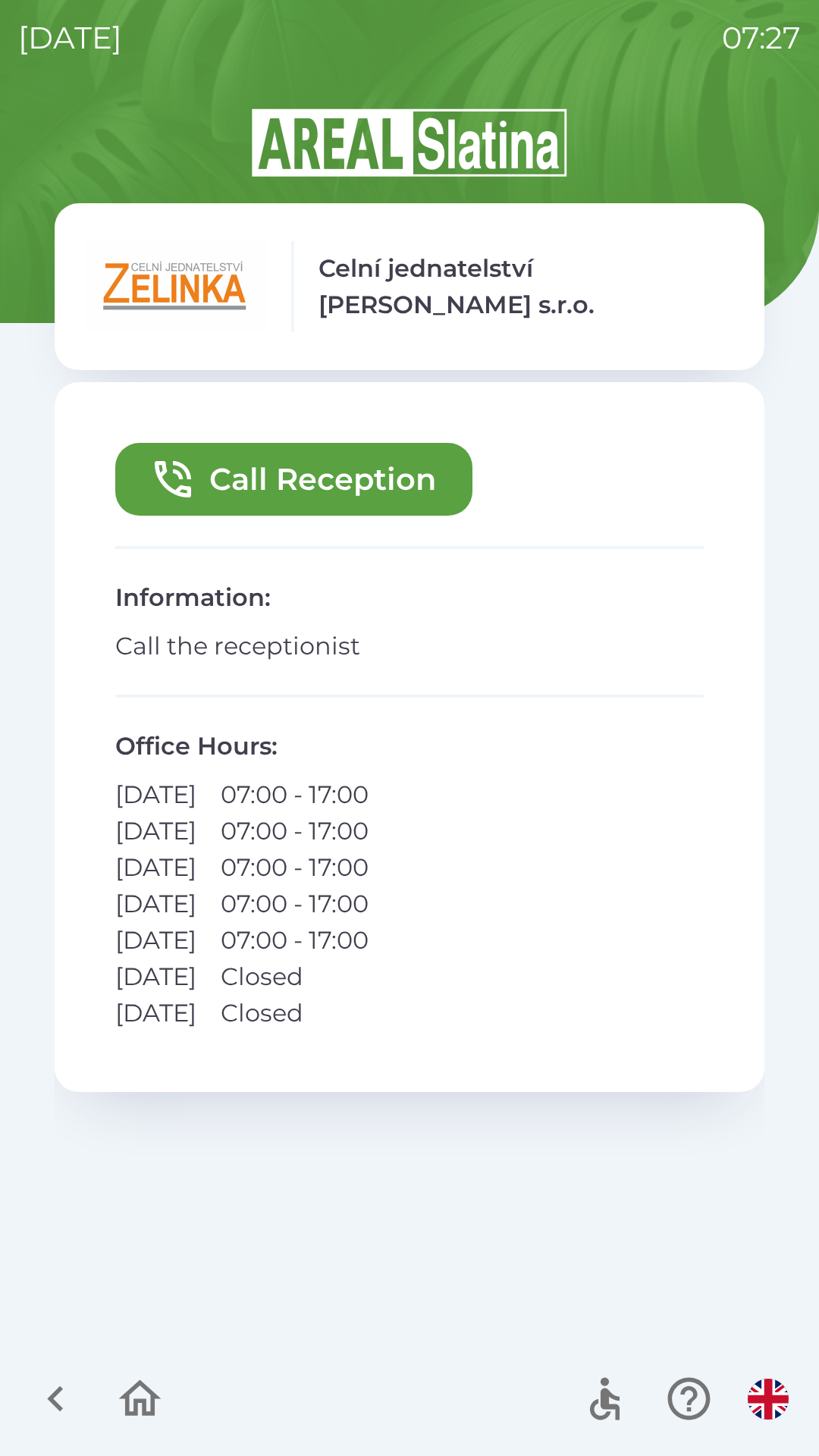
click at [118, 1393] on icon "button" at bounding box center [140, 1398] width 50 height 50
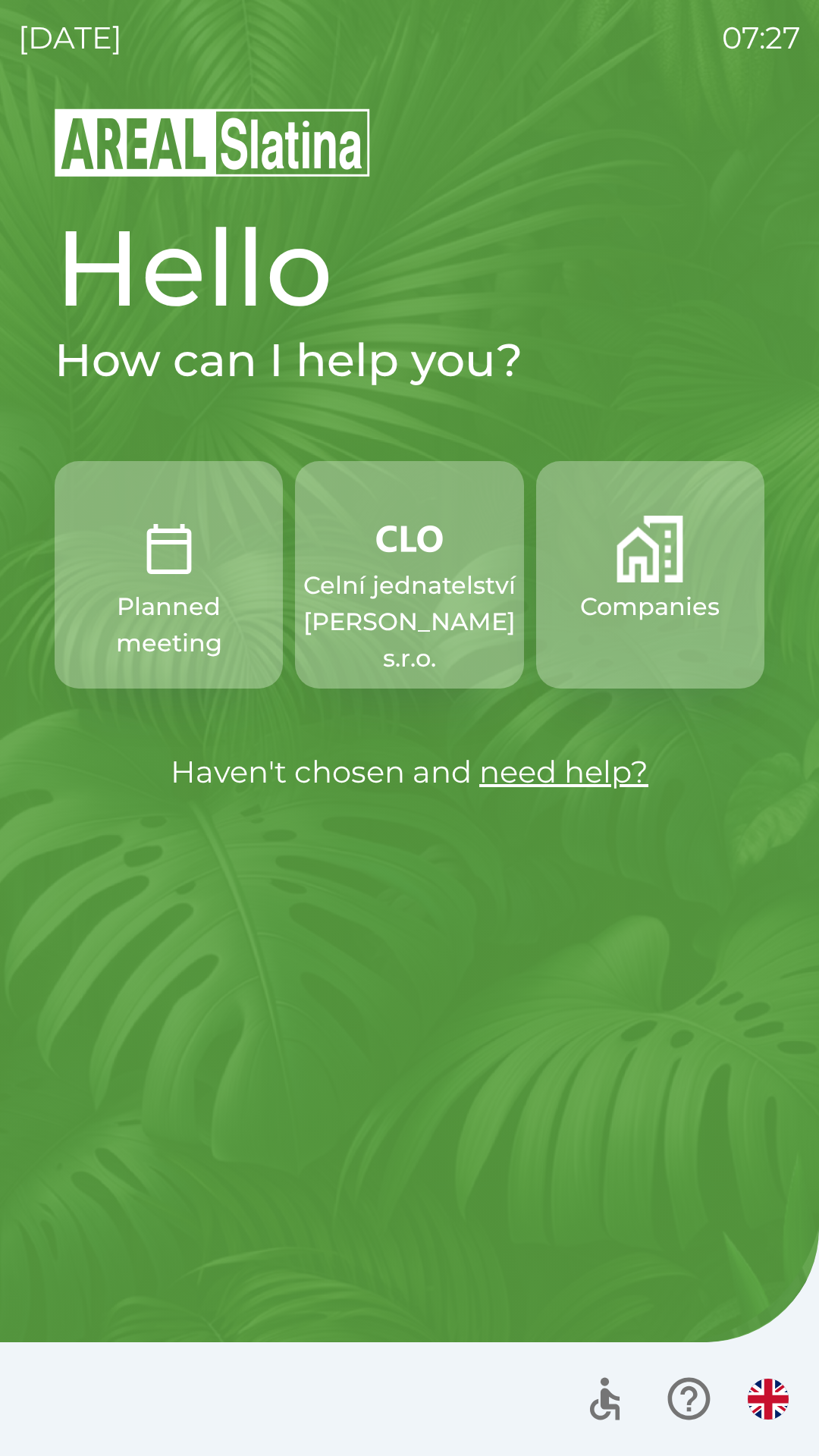
click at [417, 585] on p "Celní jednatelství [PERSON_NAME] s.r.o." at bounding box center [409, 622] width 212 height 109
click at [394, 603] on p "Celní jednatelství [PERSON_NAME] s.r.o." at bounding box center [409, 622] width 212 height 109
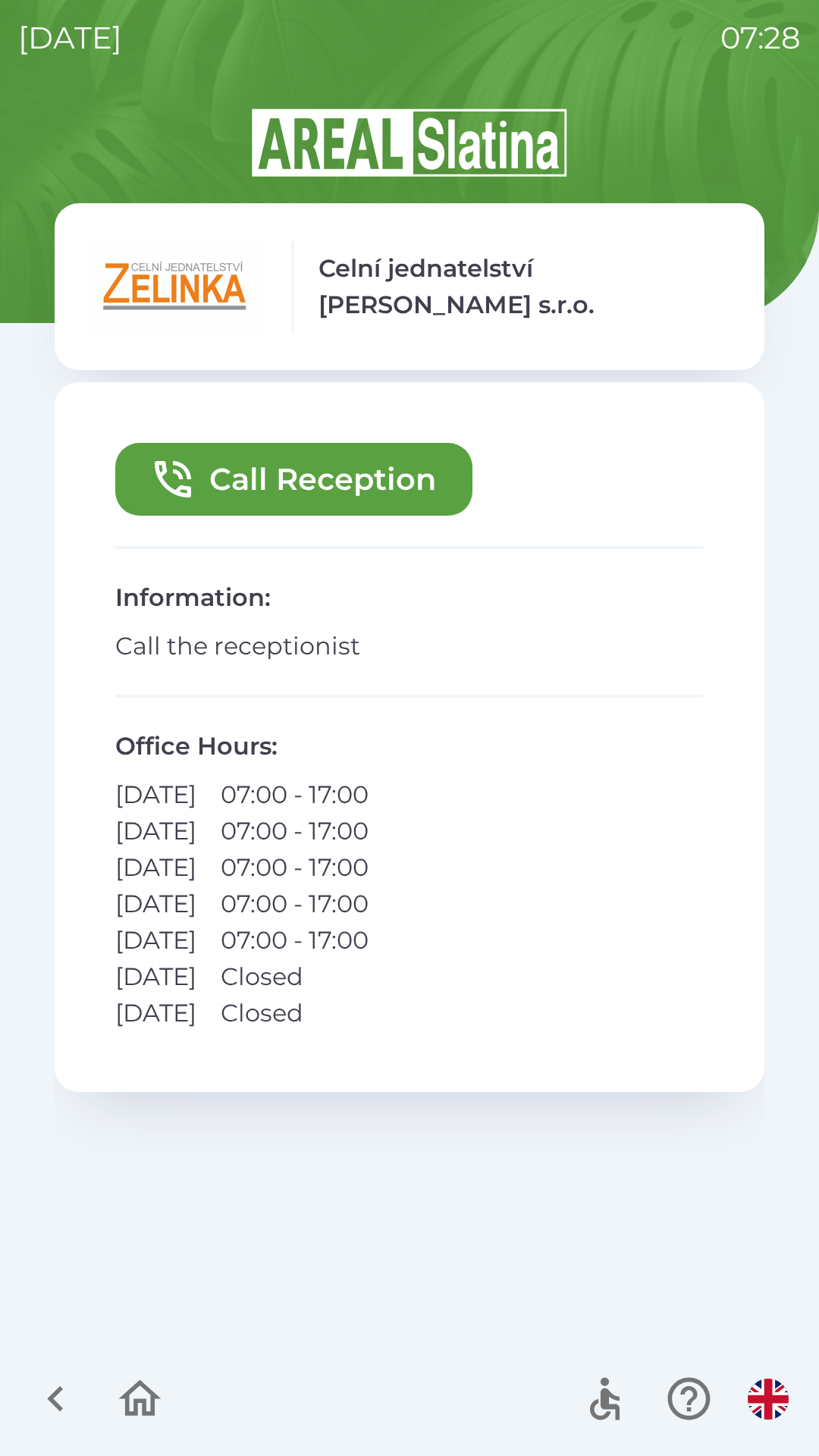
click at [288, 476] on button "Call Reception" at bounding box center [293, 479] width 358 height 73
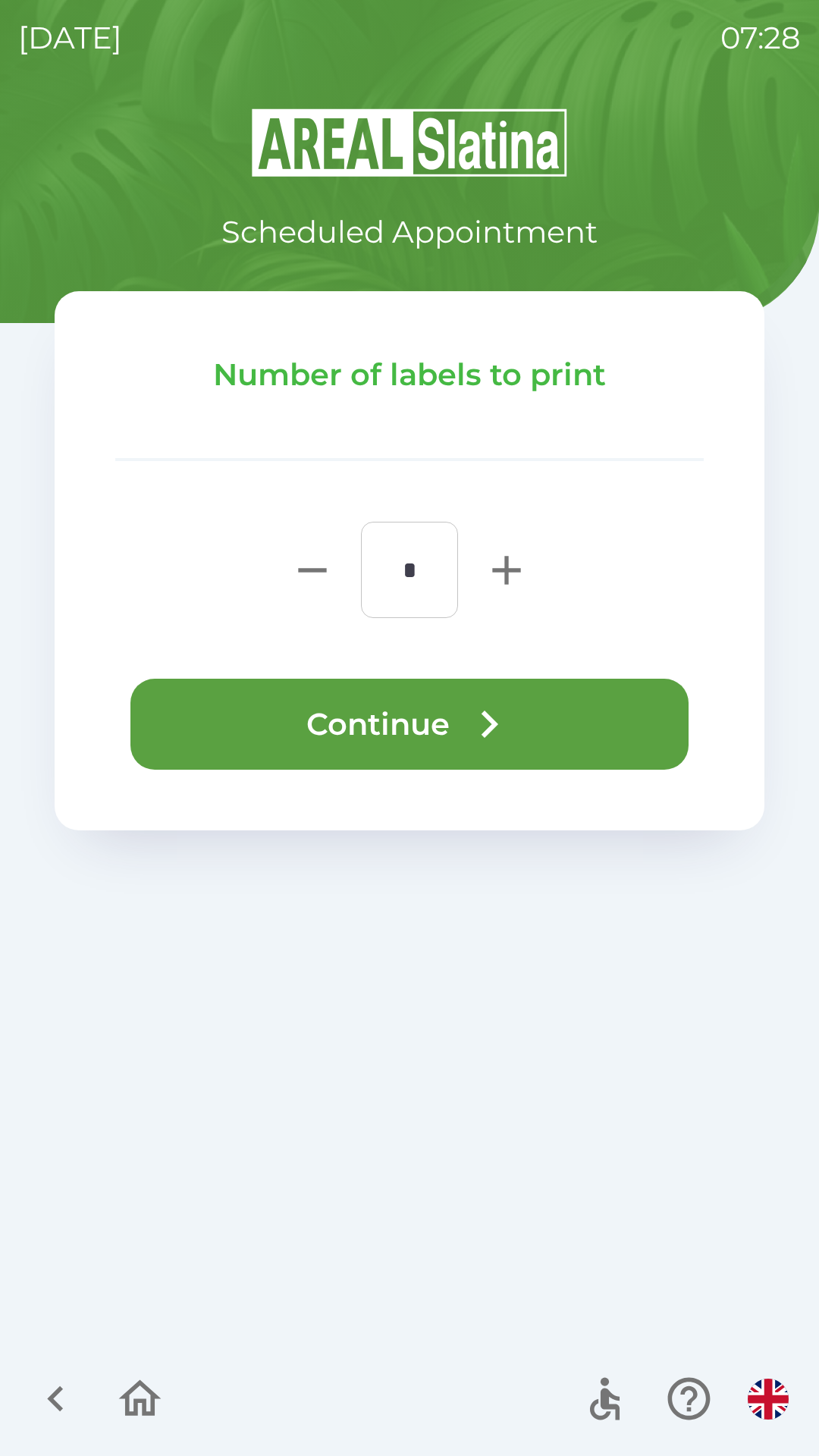
click at [325, 726] on button "Continue" at bounding box center [410, 723] width 558 height 91
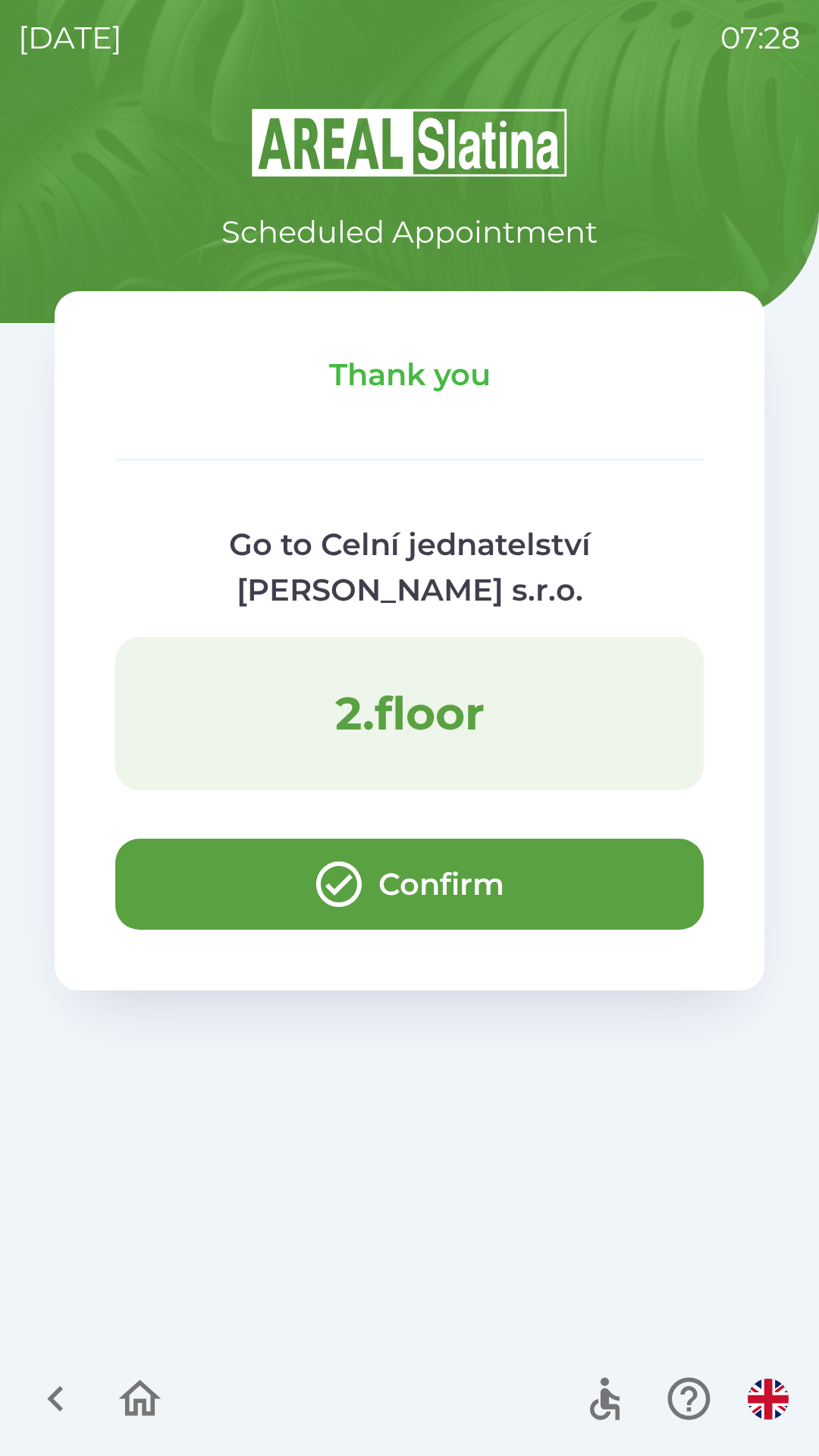
click at [47, 1394] on icon "button" at bounding box center [55, 1398] width 50 height 50
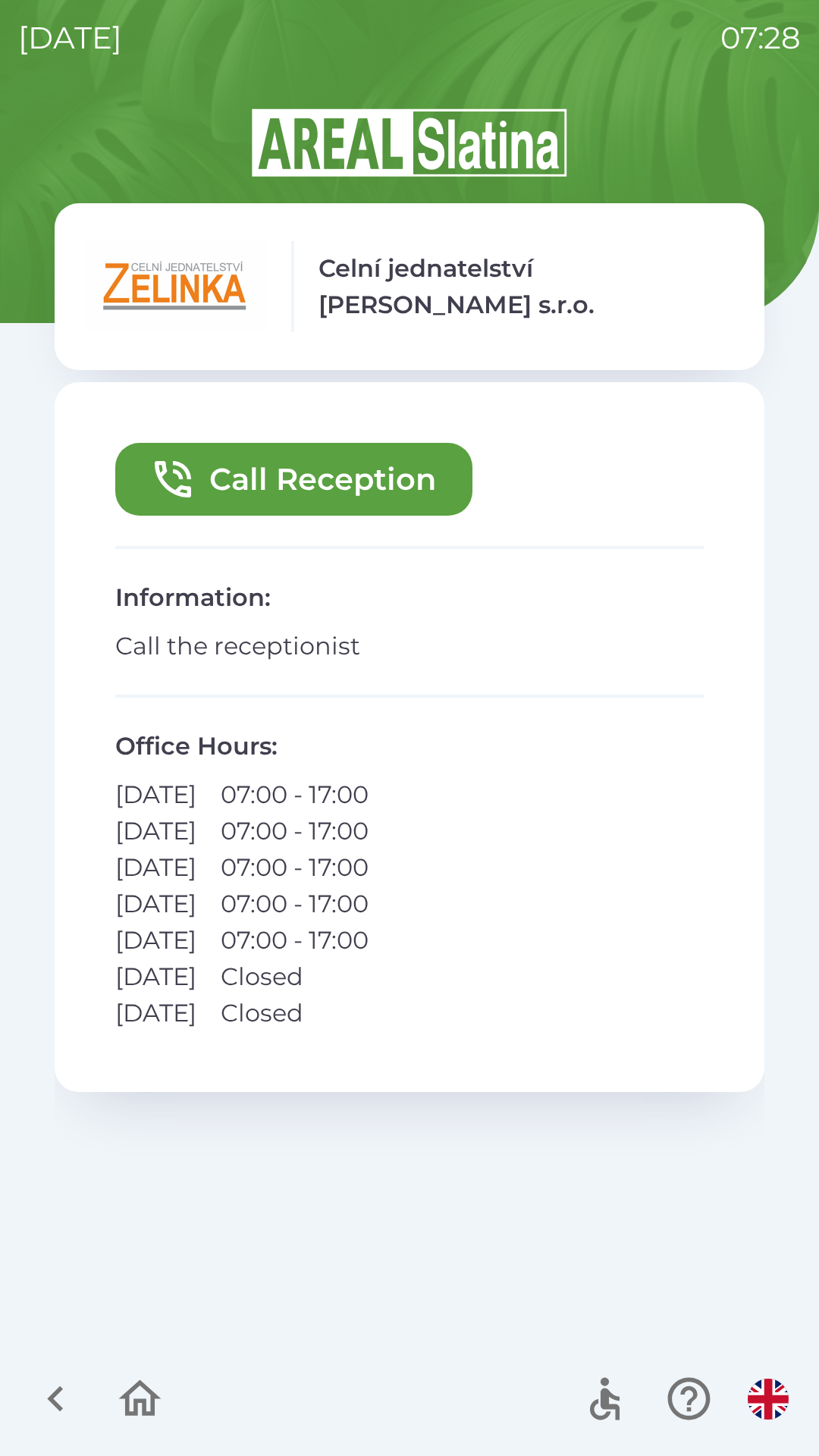
click at [766, 1395] on img "button" at bounding box center [769, 1399] width 41 height 41
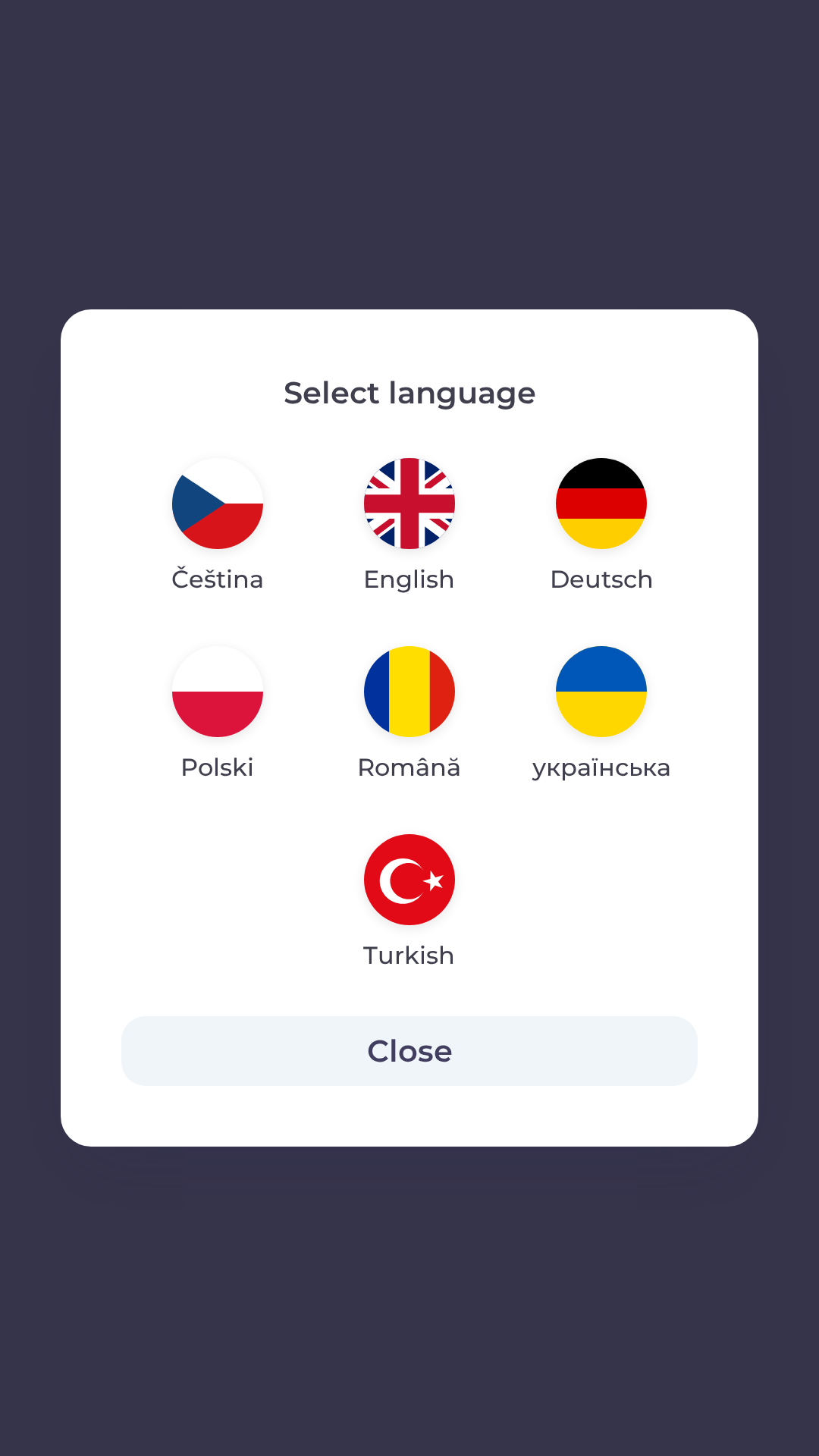
click at [215, 508] on img "button" at bounding box center [217, 503] width 91 height 91
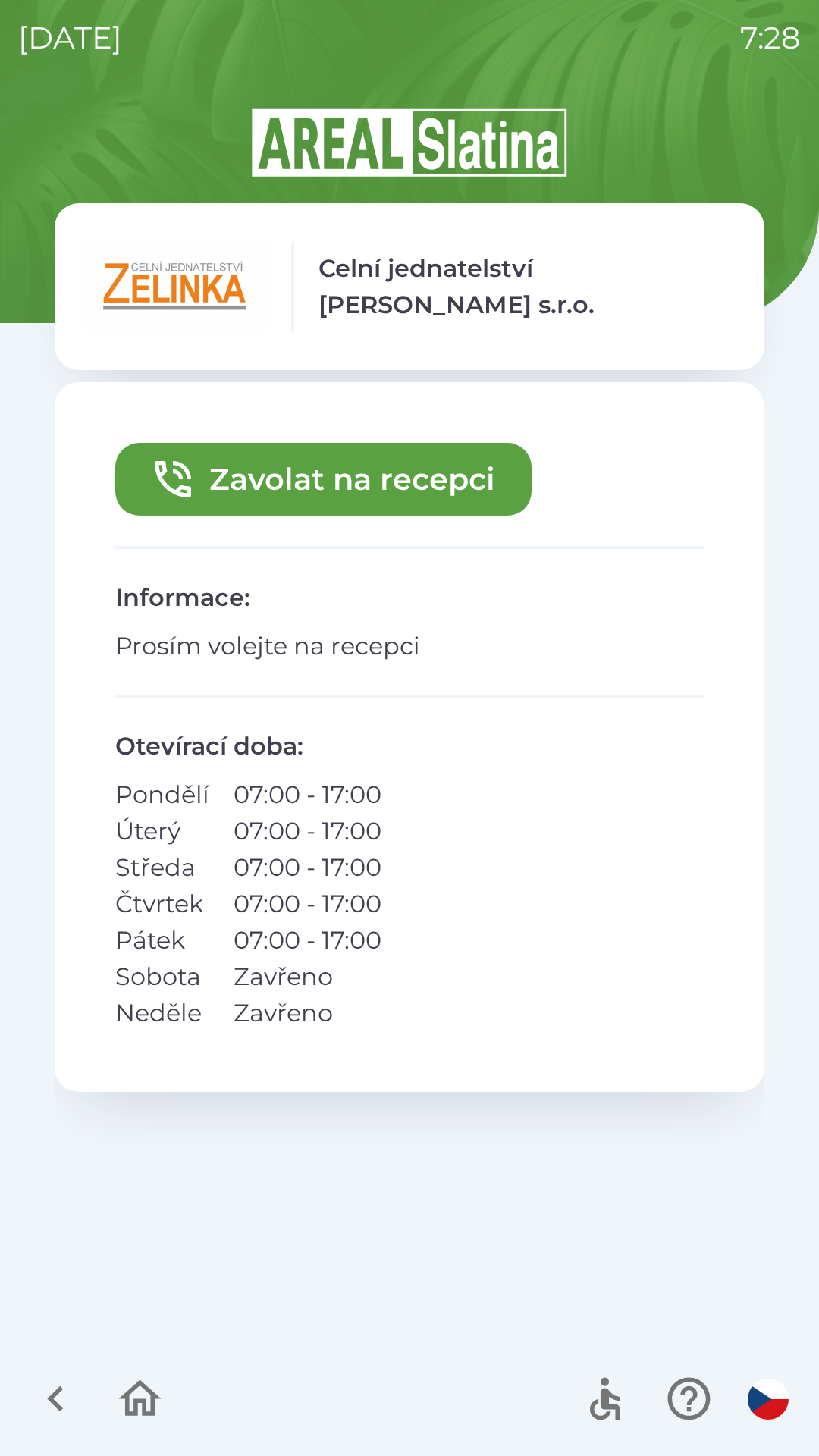
click at [54, 1394] on icon "button" at bounding box center [54, 1399] width 16 height 26
